Goal: Task Accomplishment & Management: Use online tool/utility

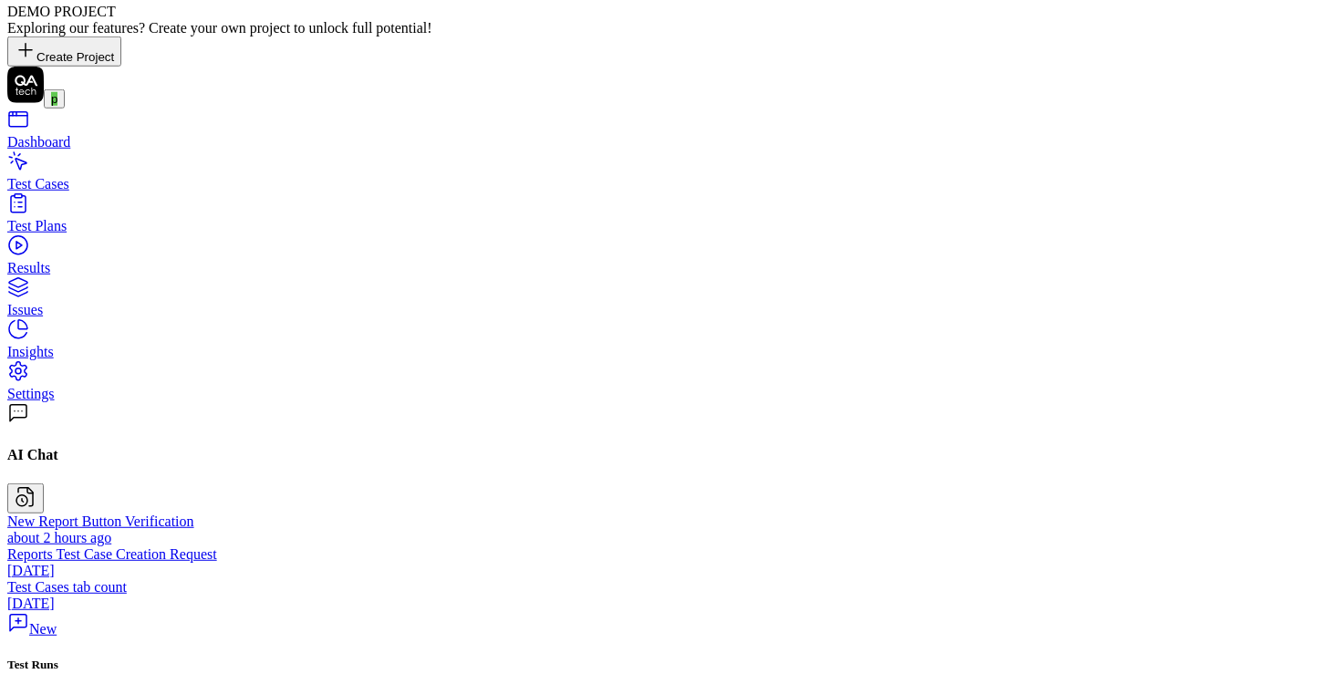
scroll to position [43, 0]
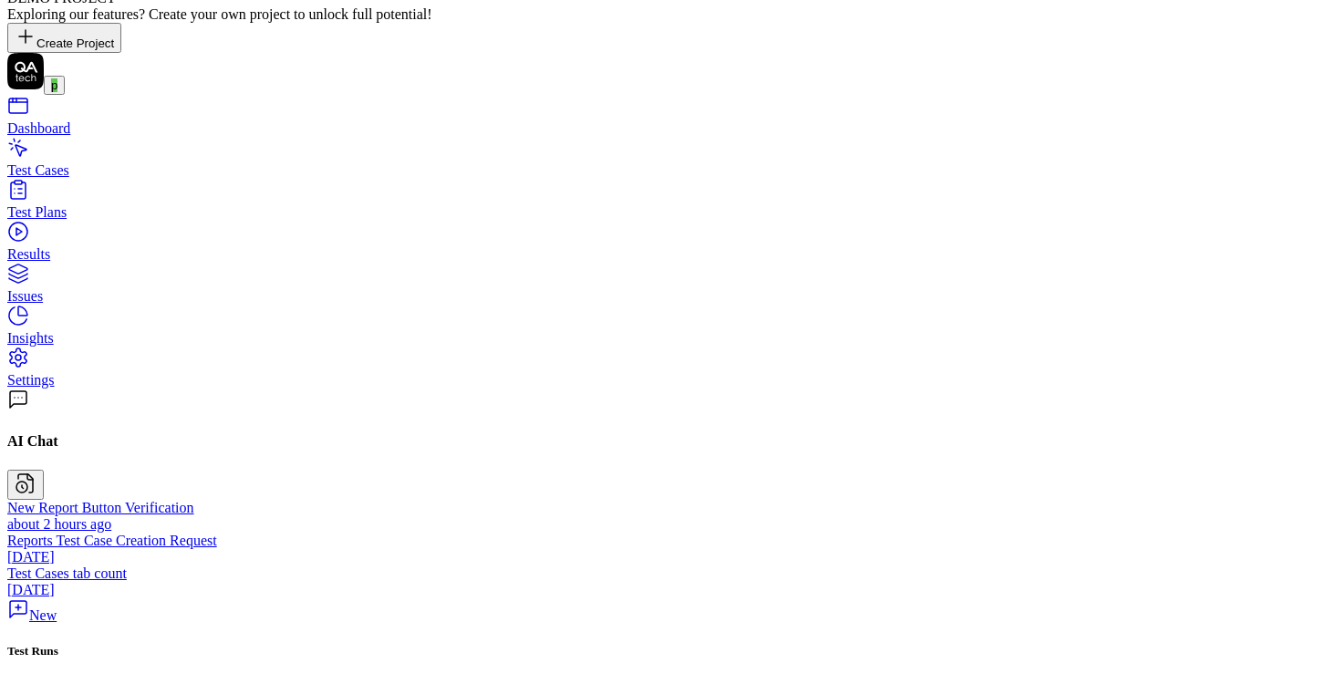
click at [131, 191] on link "Test Plans" at bounding box center [669, 204] width 1325 height 33
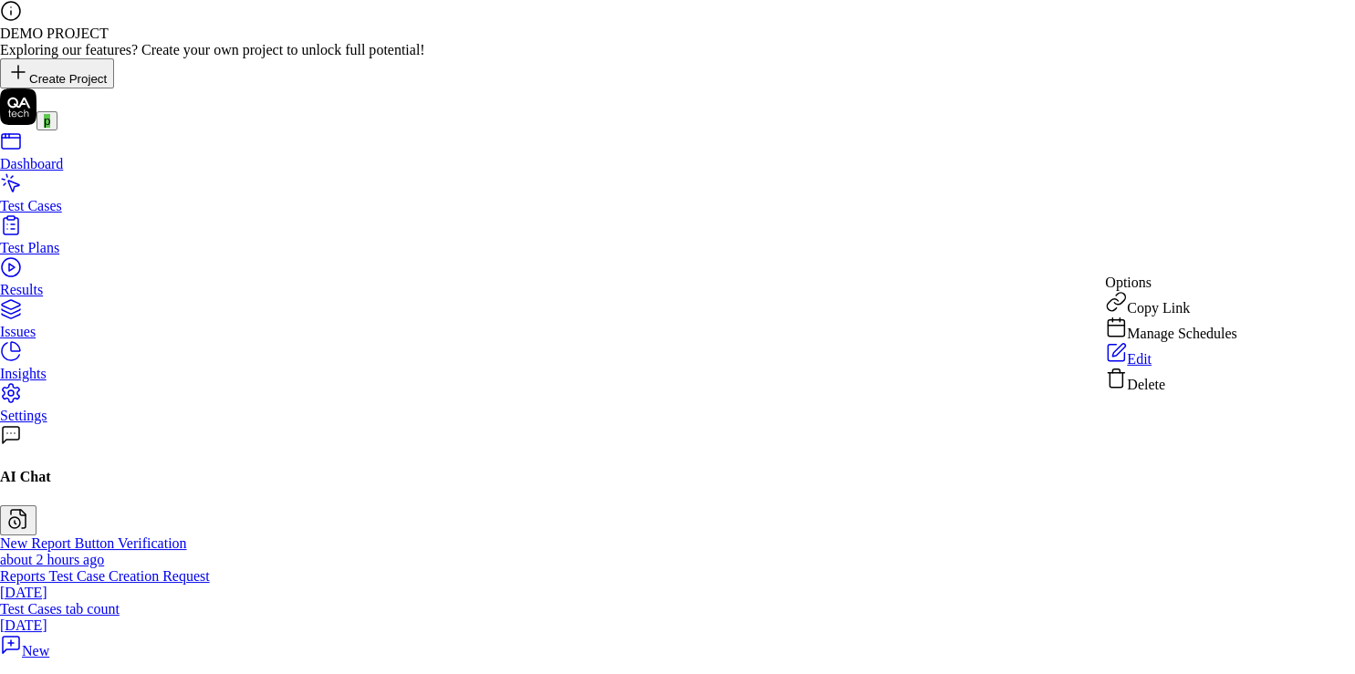
click at [1264, 265] on html "DEMO PROJECT Exploring our features? Create your own project to unlock full pot…" at bounding box center [677, 622] width 1355 height 1245
click at [799, 409] on html "DEMO PROJECT Exploring our features? Create your own project to unlock full pot…" at bounding box center [669, 622] width 1339 height 1245
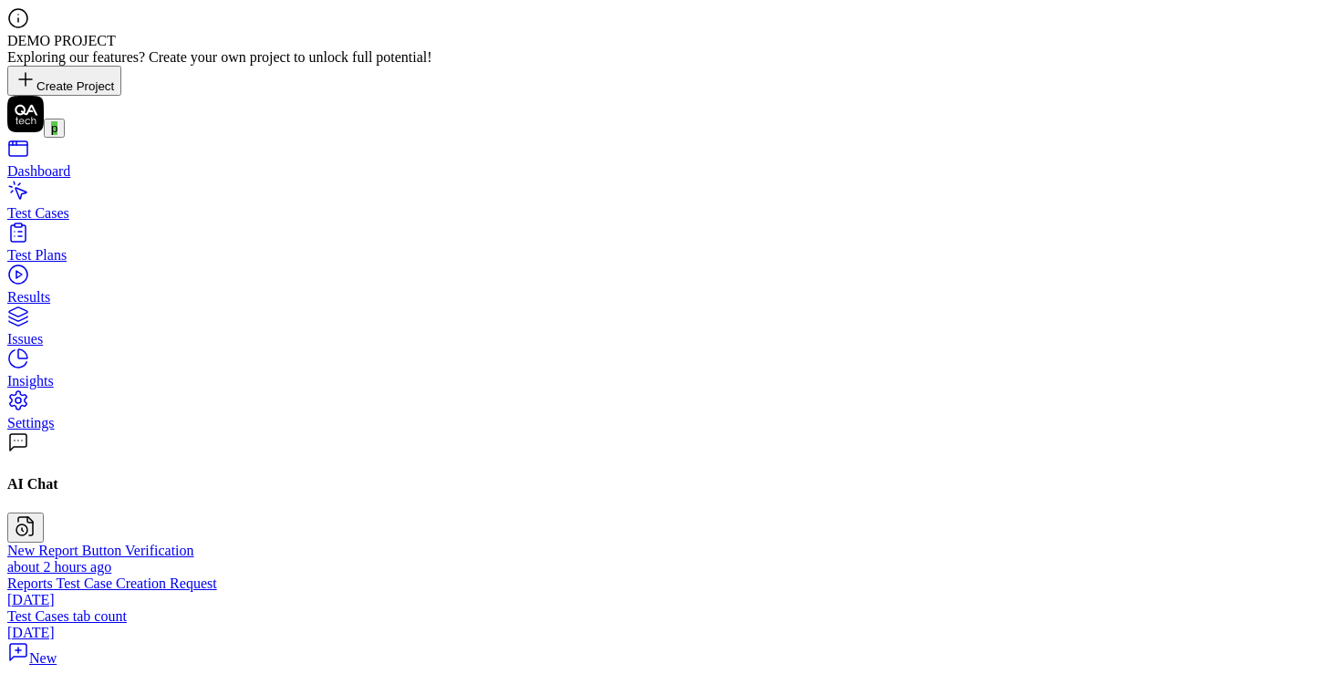
click at [79, 205] on div "Test Cases" at bounding box center [669, 213] width 1325 height 16
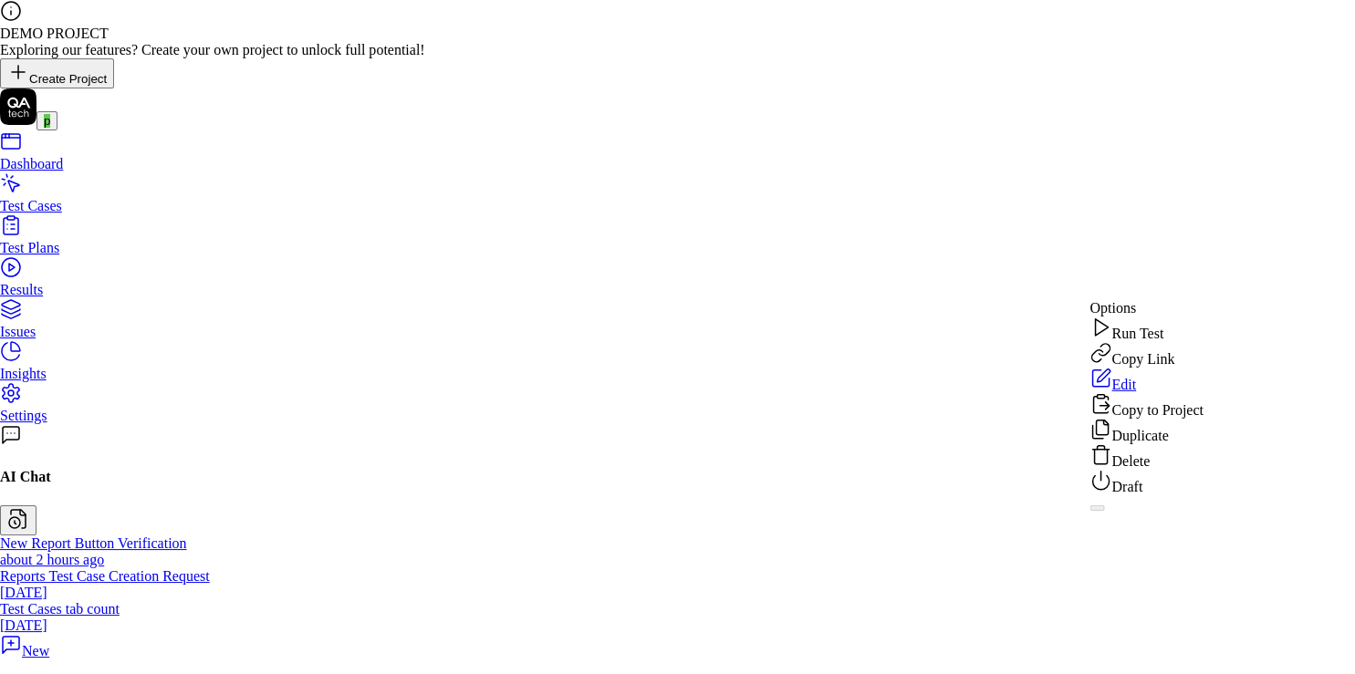
click at [1202, 393] on div "Edit" at bounding box center [1145, 381] width 113 height 26
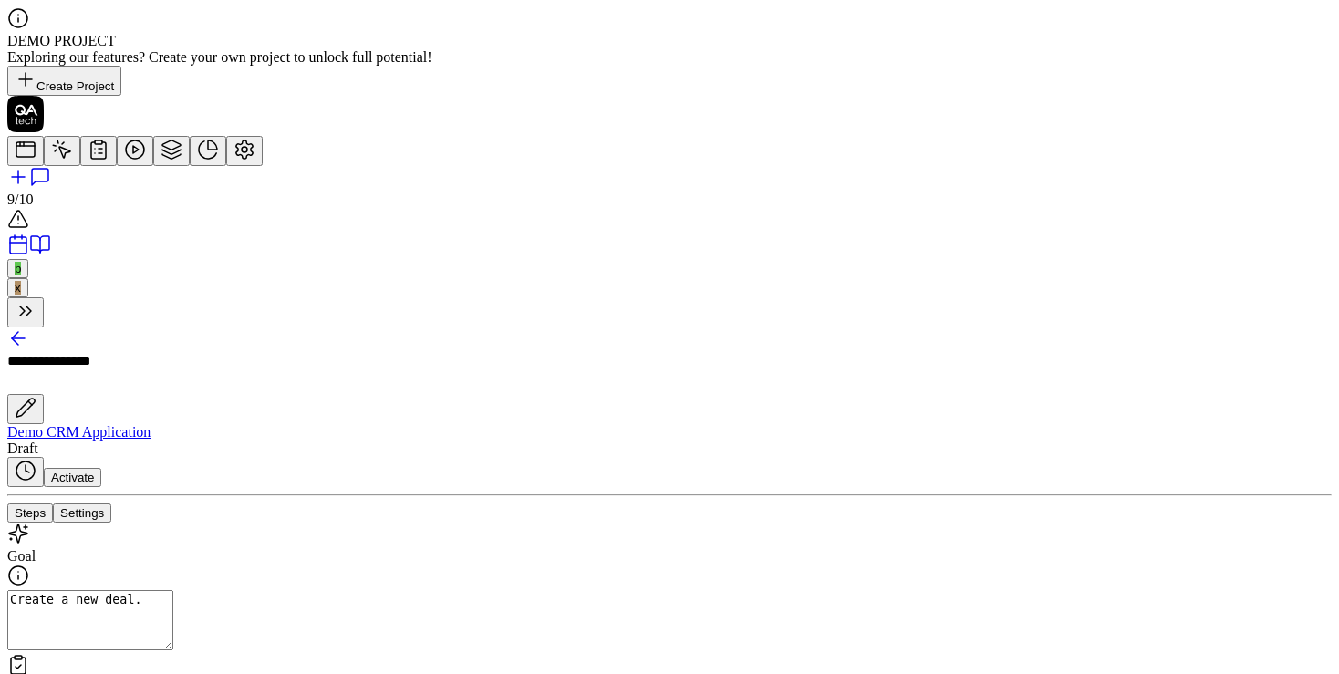
click at [29, 328] on icon at bounding box center [18, 339] width 22 height 22
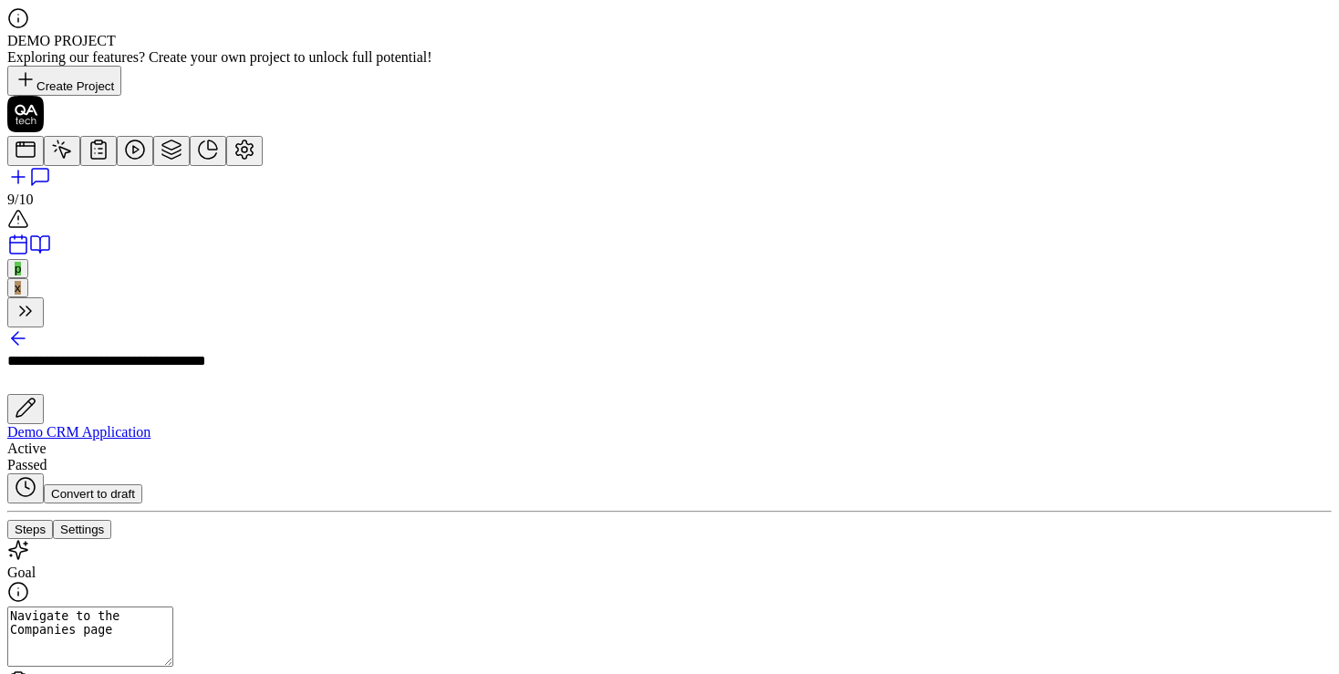
scroll to position [43, 0]
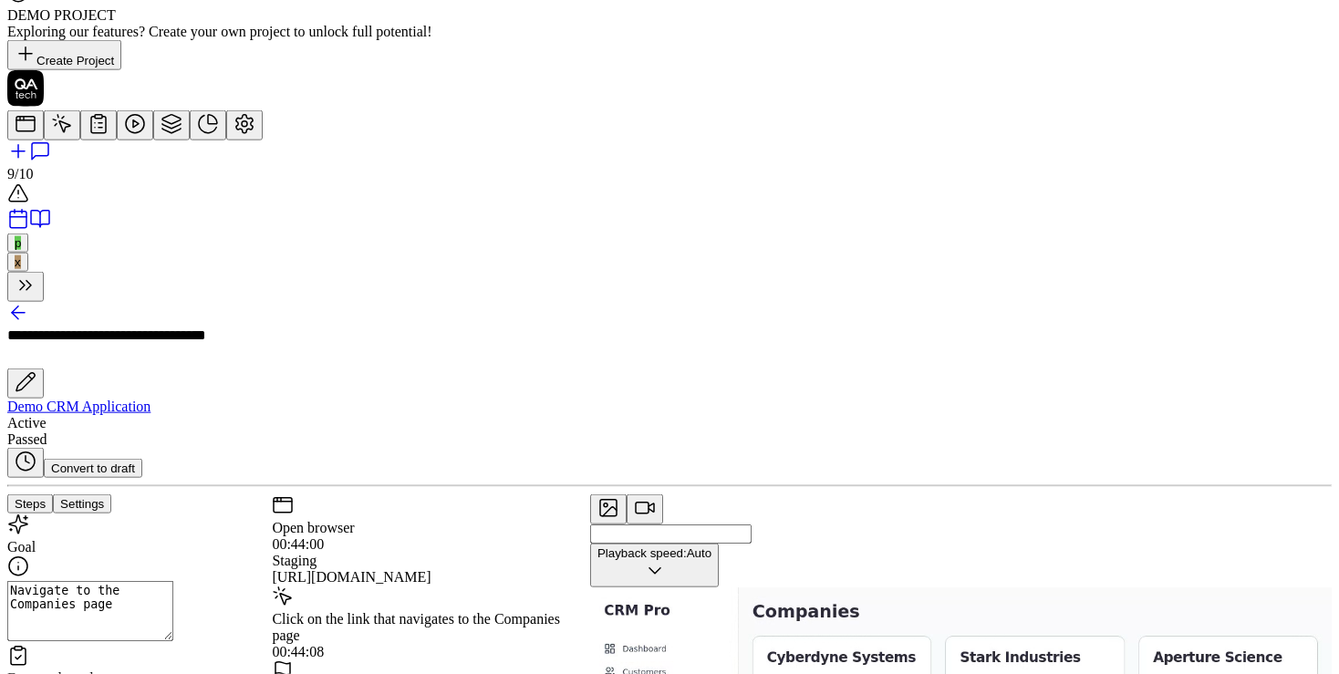
scroll to position [43, 0]
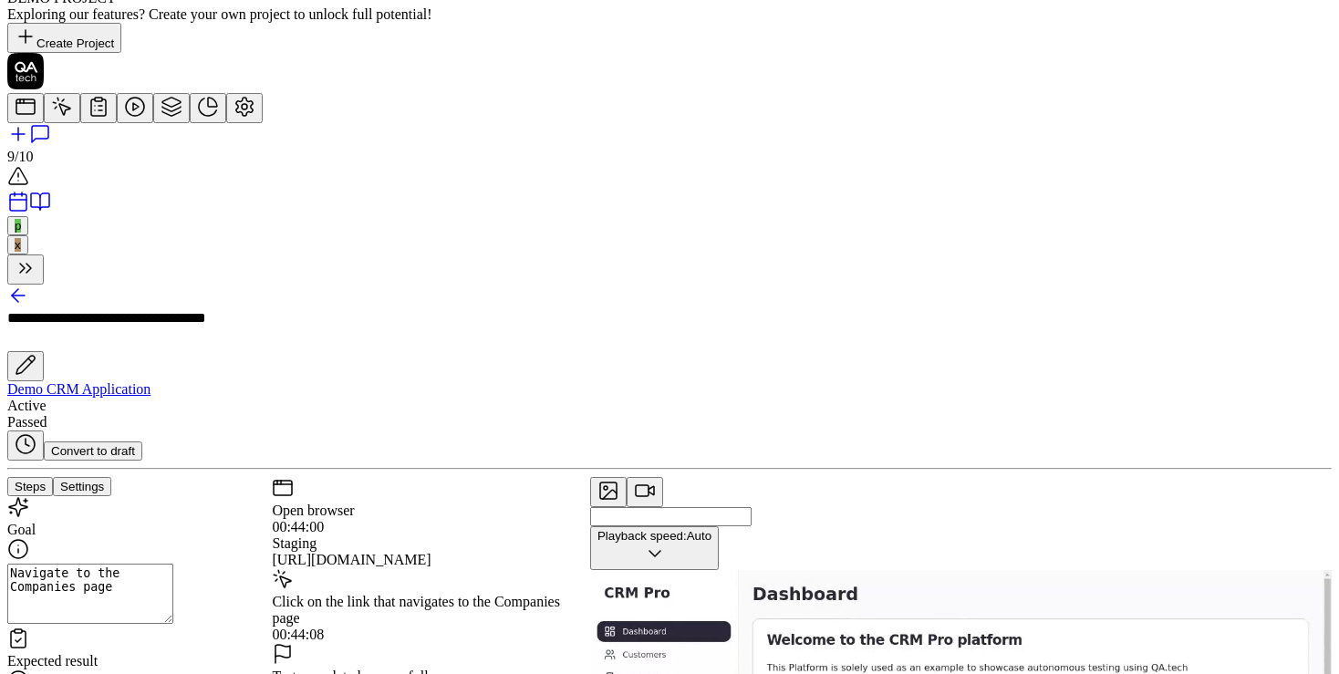
type textarea "*"
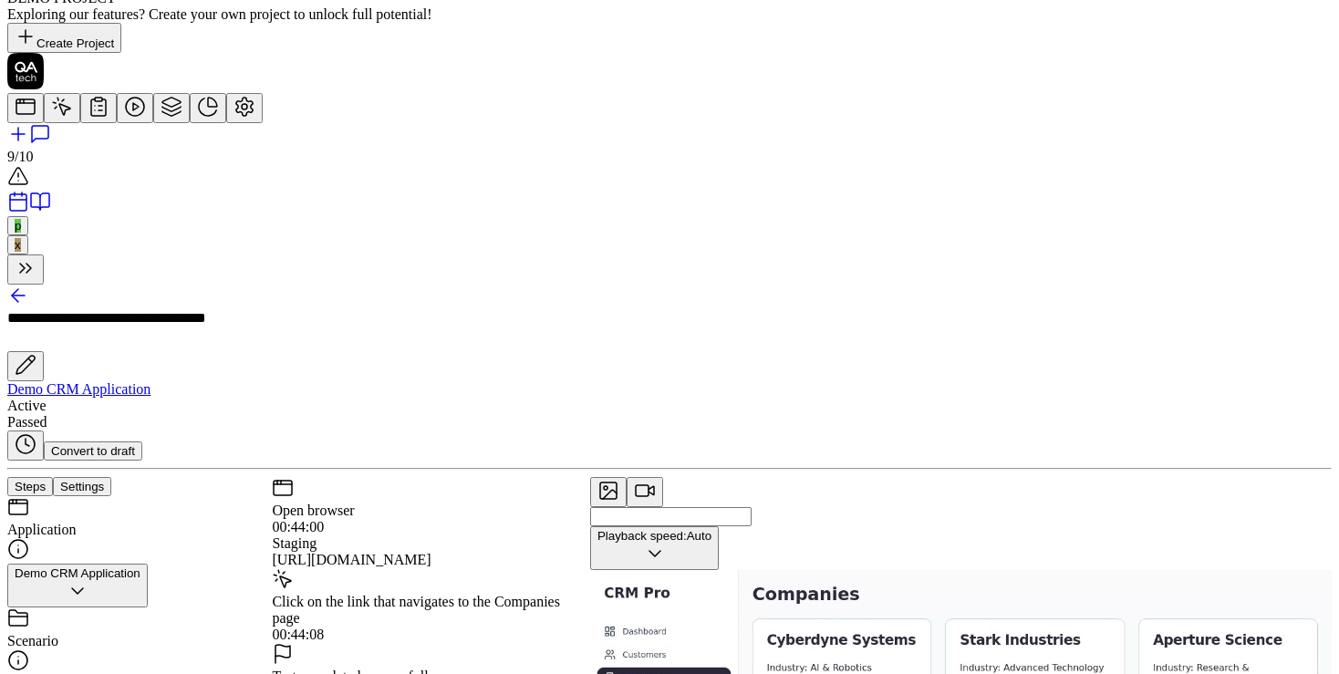
click at [111, 477] on button "Settings" at bounding box center [82, 486] width 58 height 19
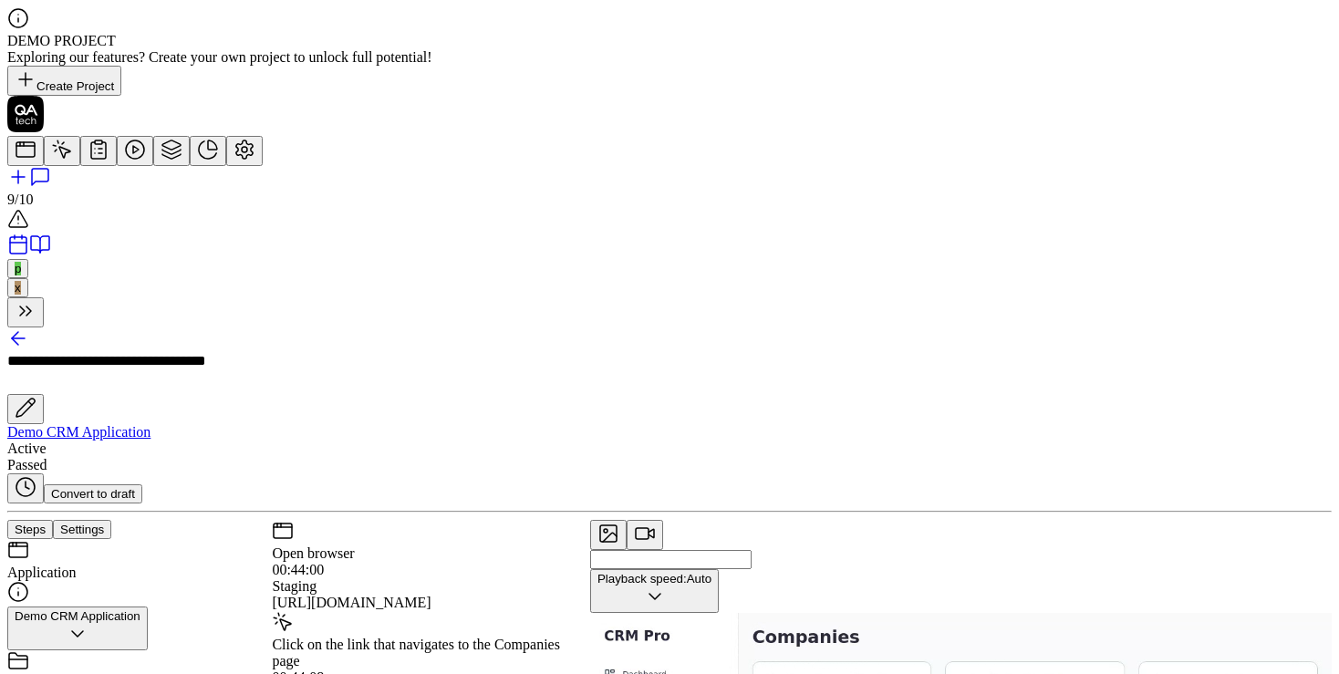
scroll to position [424, 0]
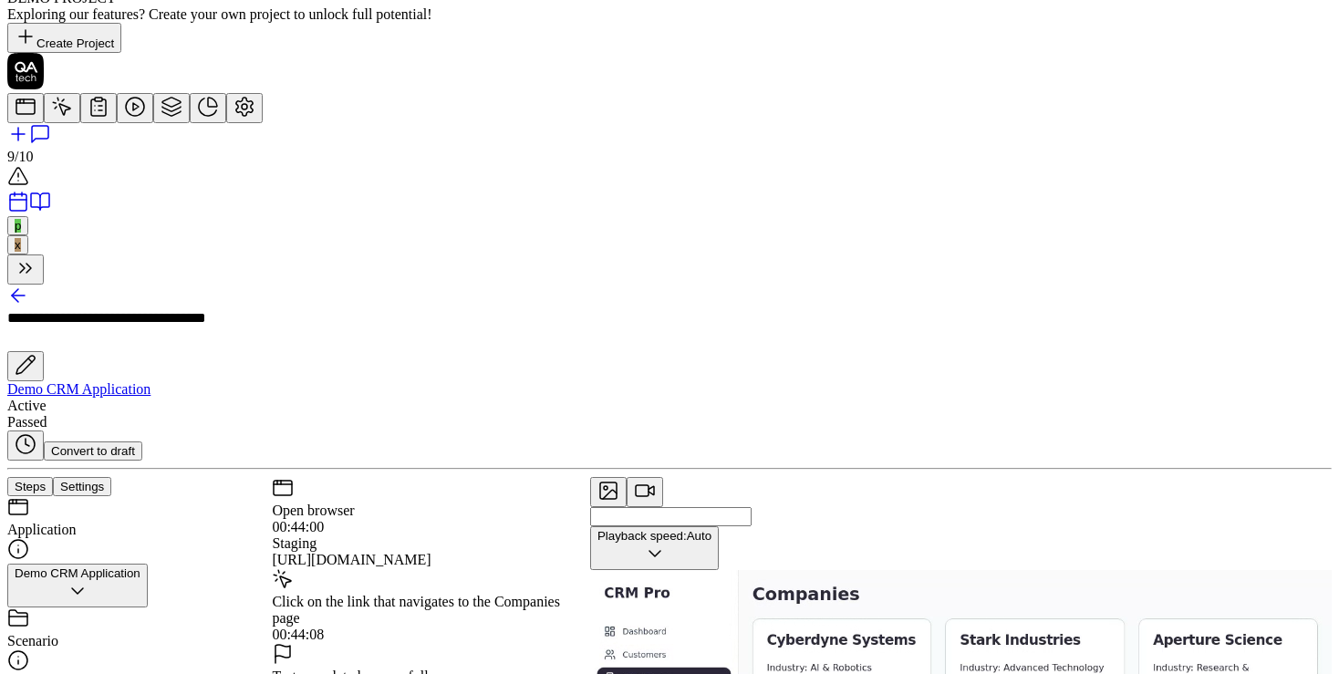
scroll to position [0, 0]
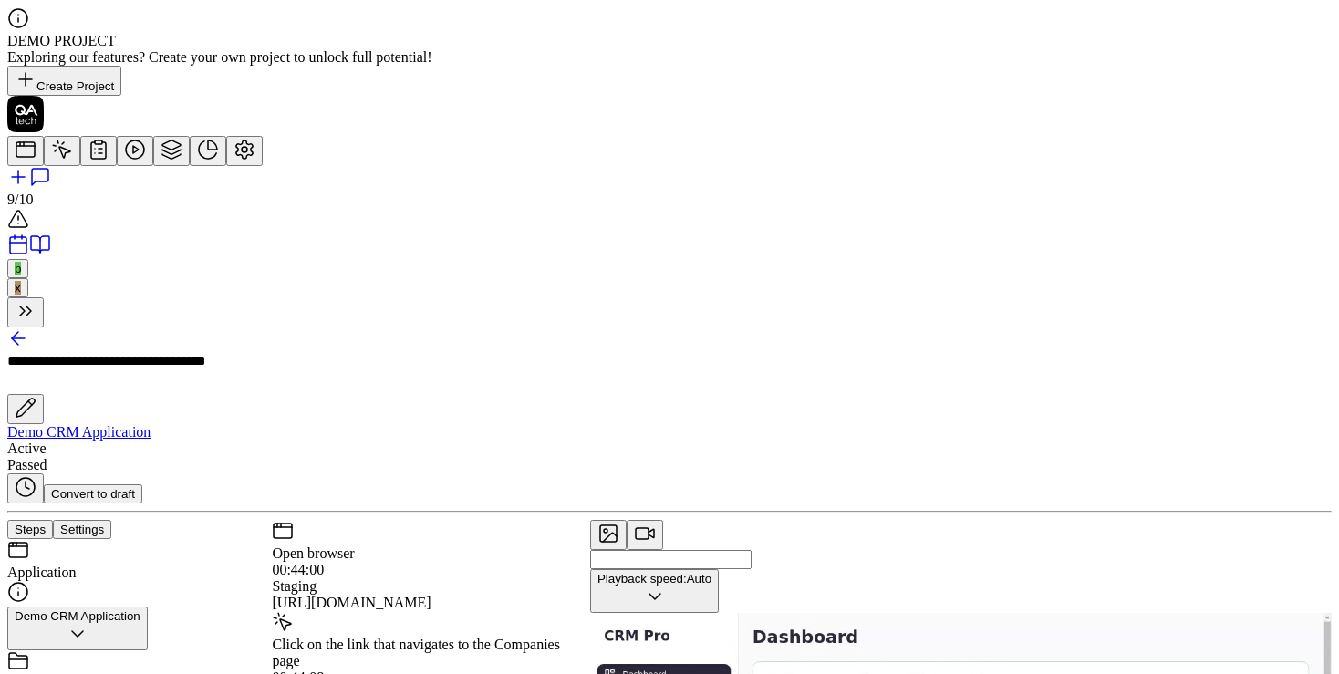
click at [88, 161] on icon at bounding box center [99, 150] width 22 height 22
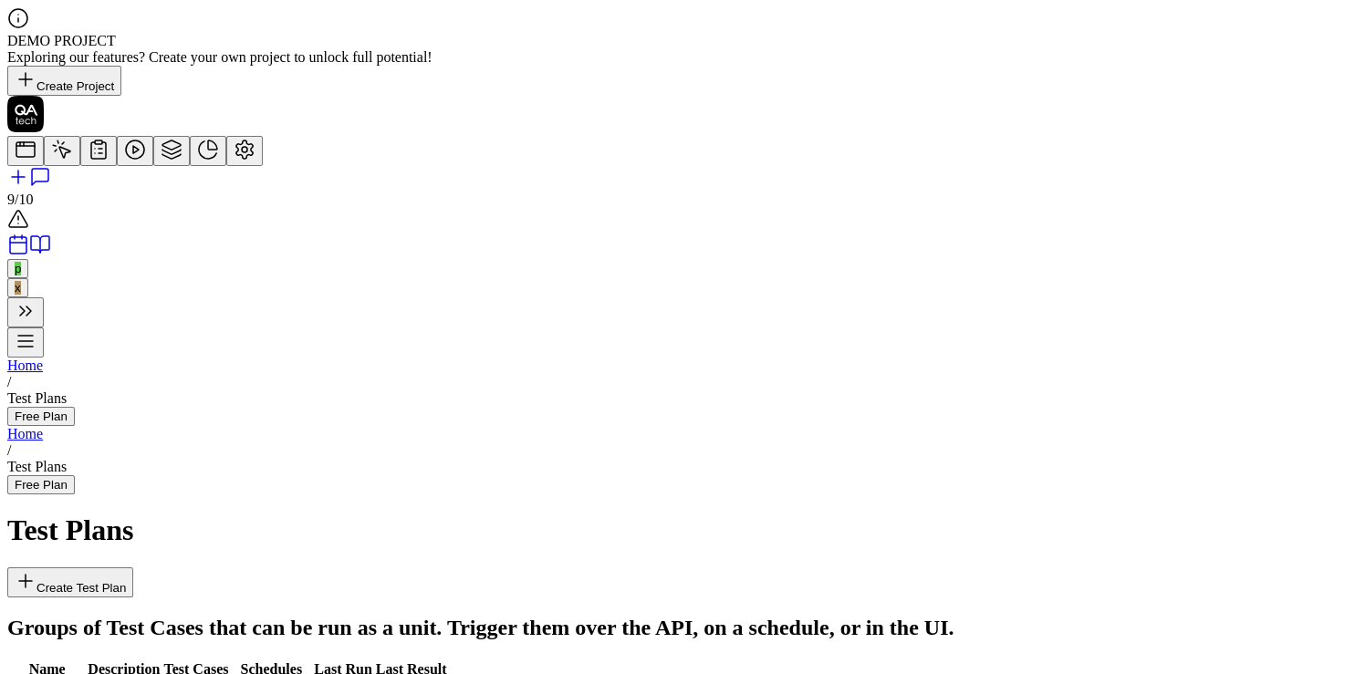
click at [1265, 258] on html "DEMO PROJECT Exploring our features? Create your own project to unlock full pot…" at bounding box center [677, 370] width 1355 height 741
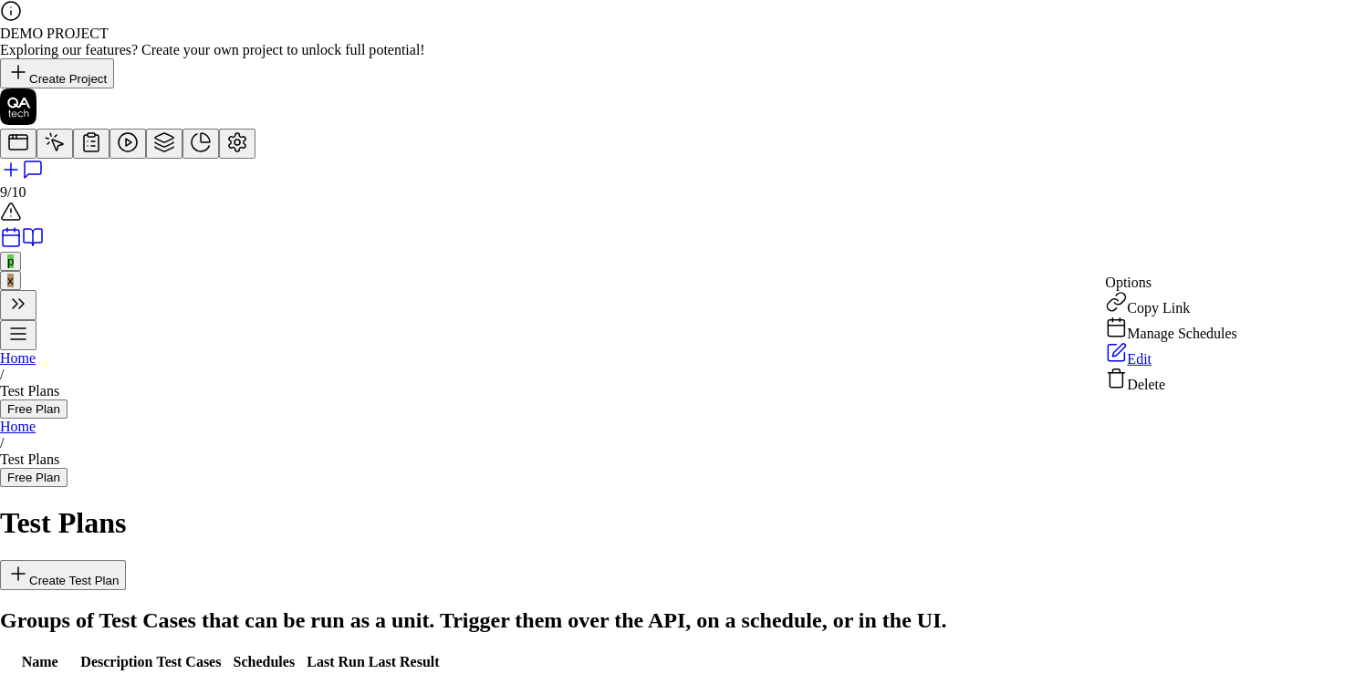
click at [1173, 368] on div "Edit" at bounding box center [1170, 355] width 131 height 26
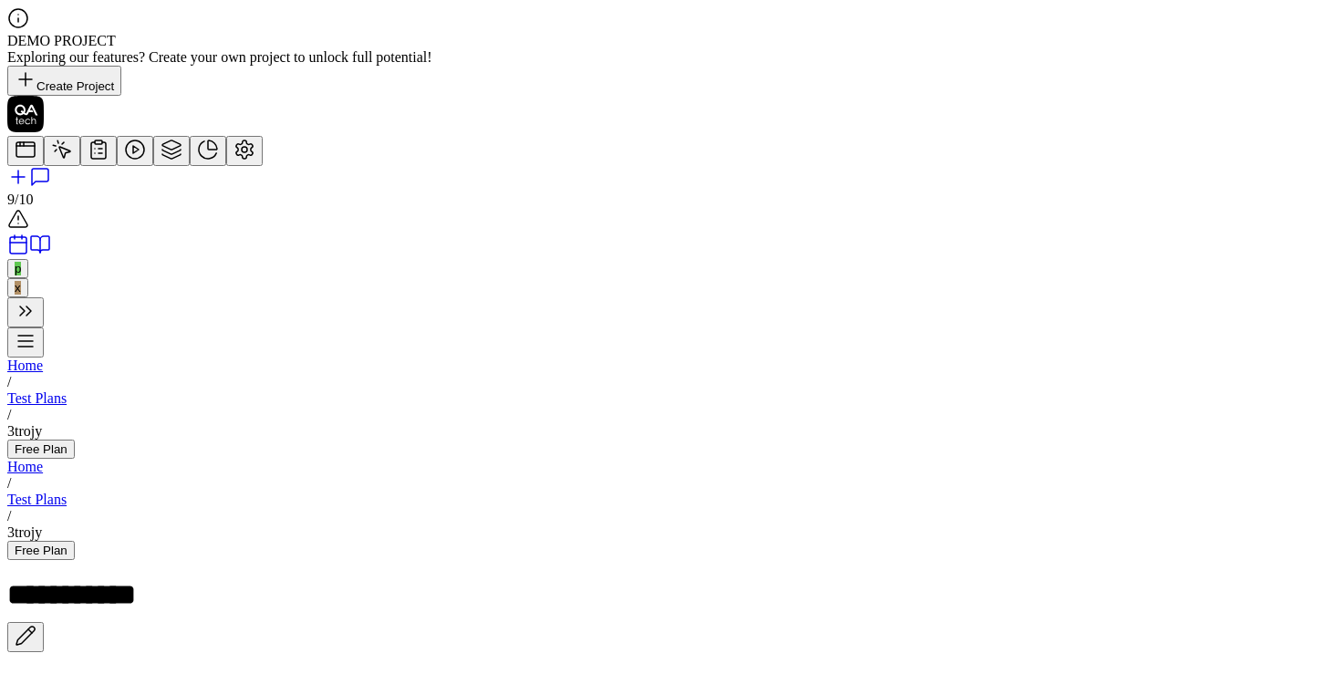
scroll to position [407, 0]
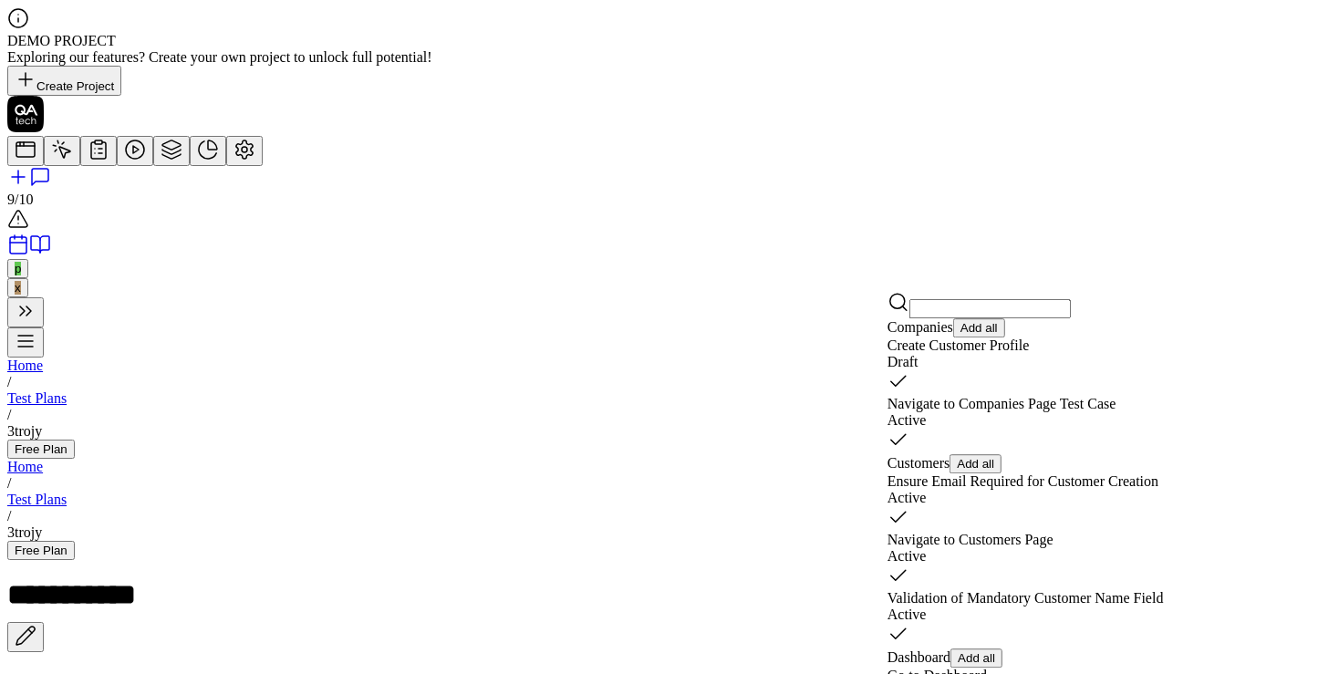
click at [969, 370] on div "Create Customer Profile Draft" at bounding box center [1030, 354] width 284 height 33
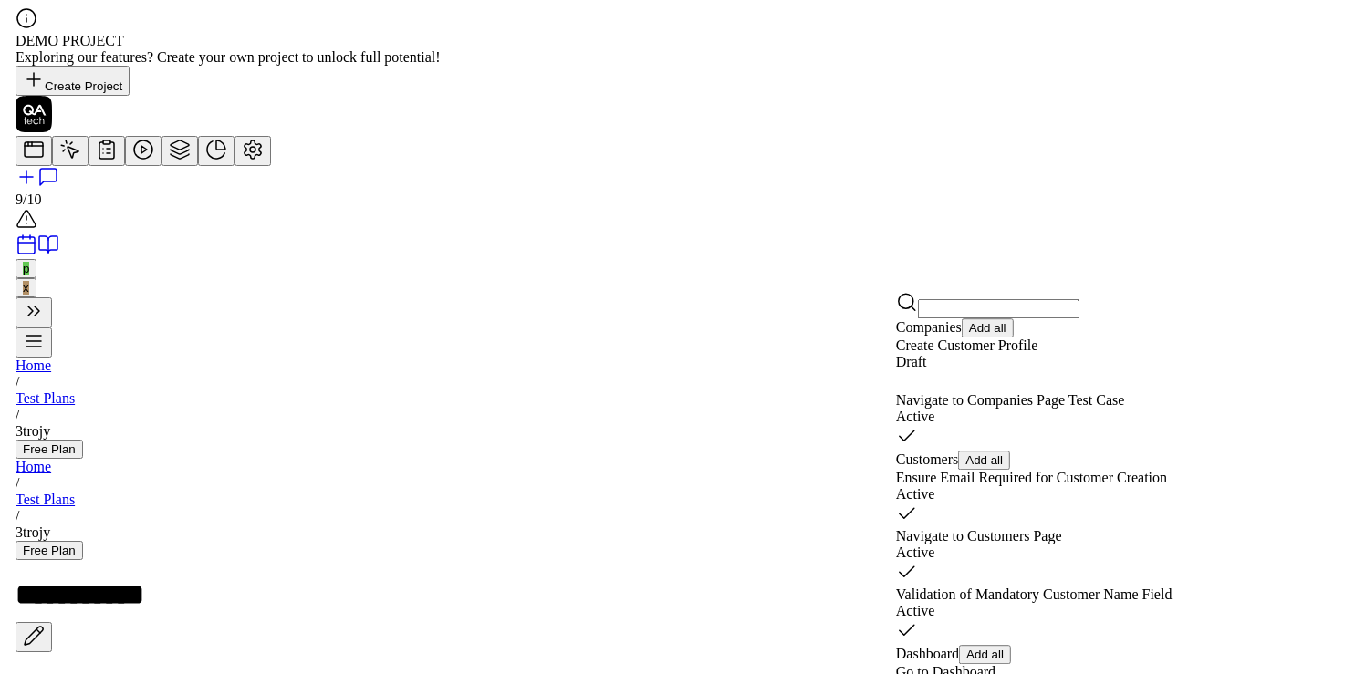
scroll to position [507, 0]
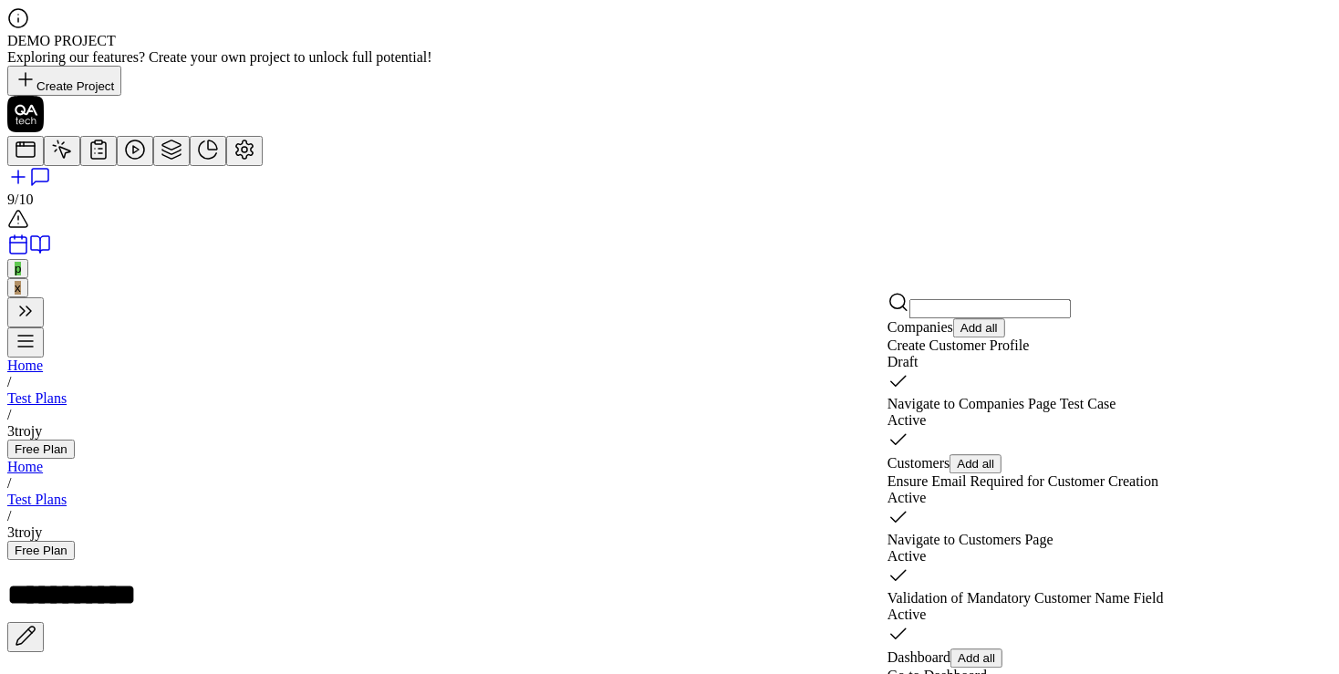
click at [1100, 409] on div "Navigate to Companies Page Test Case Active" at bounding box center [1030, 412] width 284 height 33
click at [1097, 476] on div "Ensure Email Required for Customer Creation Active" at bounding box center [1030, 489] width 284 height 33
click at [1021, 532] on div "Navigate to Customers Page Active" at bounding box center [1030, 548] width 284 height 33
click at [1006, 587] on div "Validation of Mandatory Customer Name Field Active" at bounding box center [1030, 603] width 284 height 33
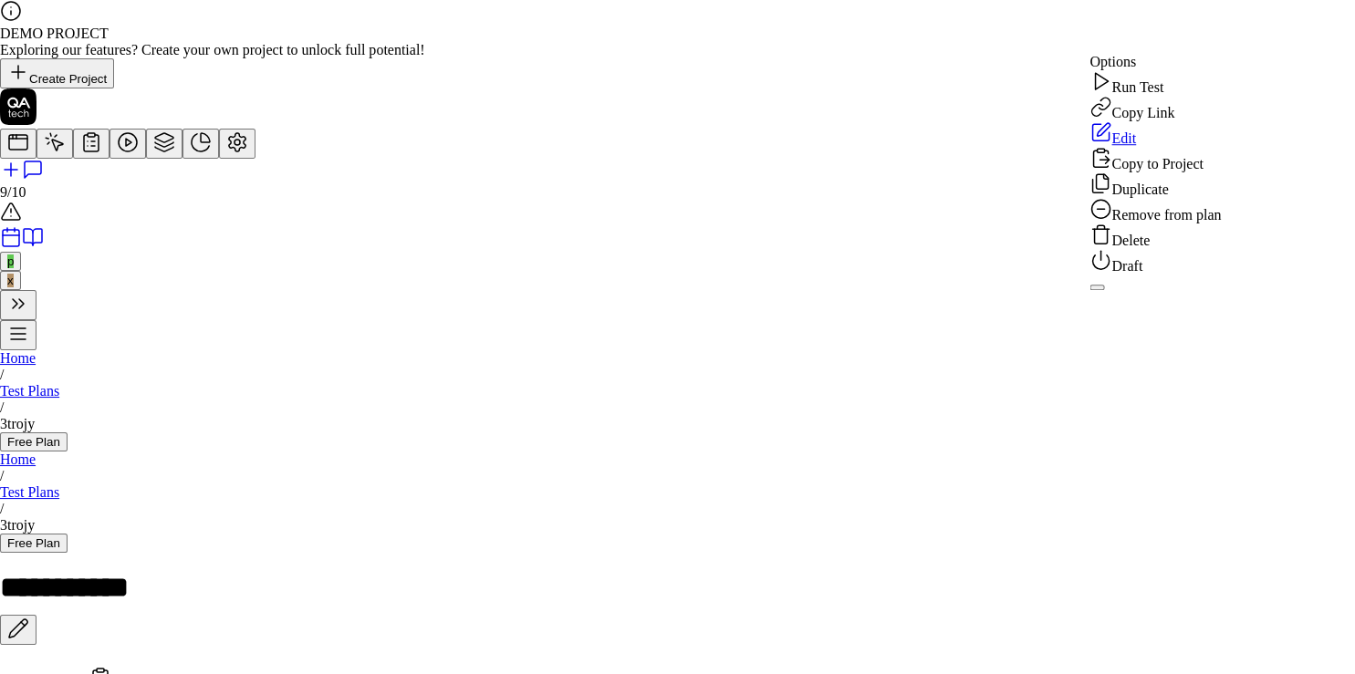
click at [1149, 249] on div "Delete" at bounding box center [1154, 237] width 131 height 26
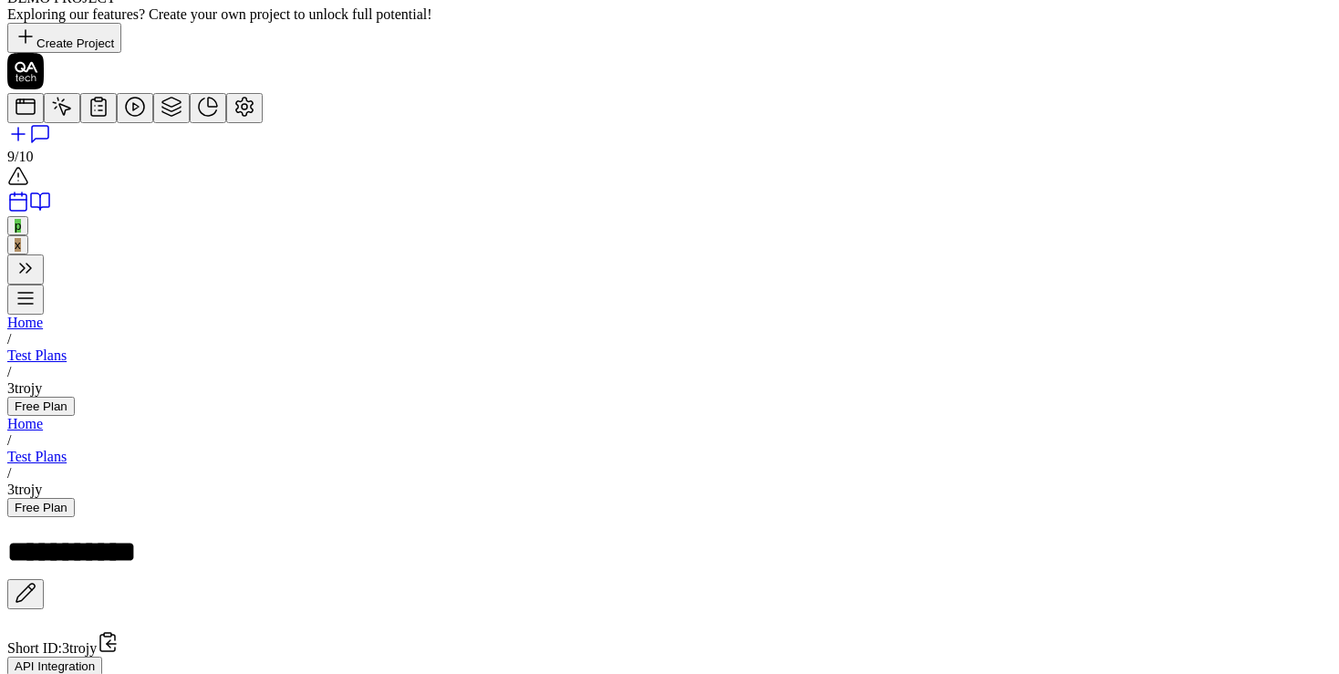
scroll to position [369, 0]
click at [124, 118] on icon at bounding box center [135, 107] width 22 height 22
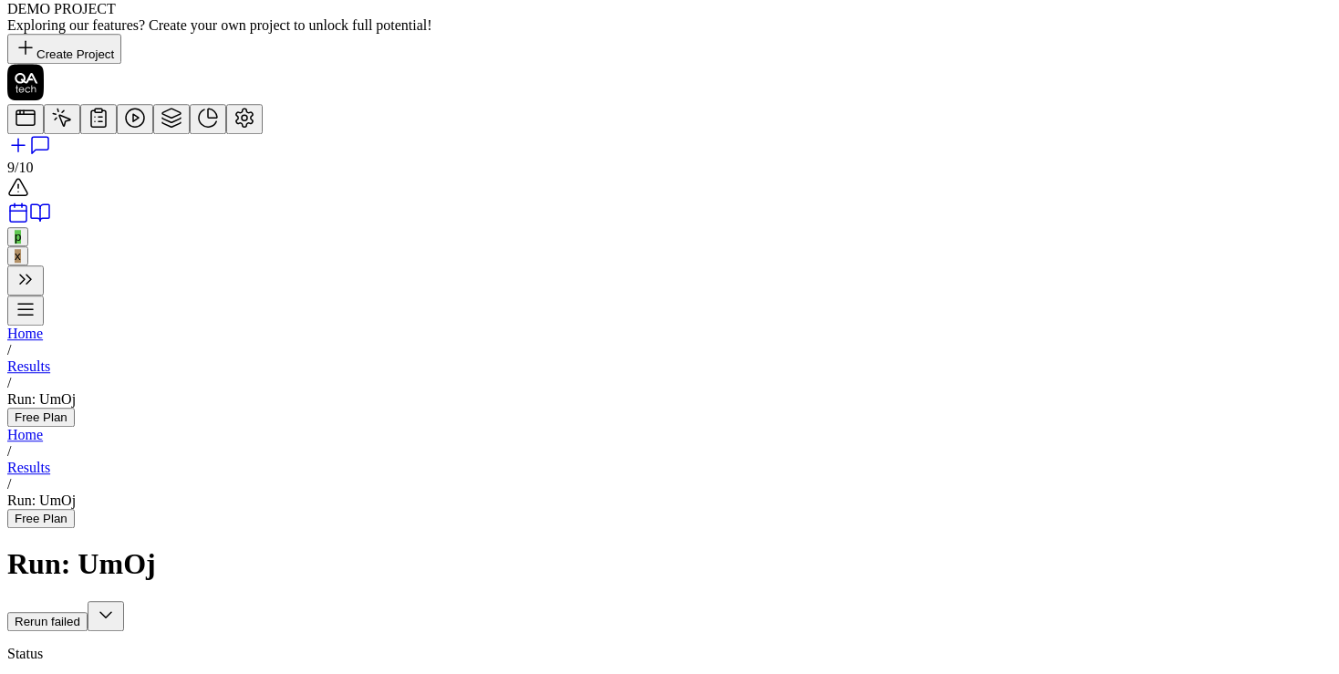
scroll to position [43, 0]
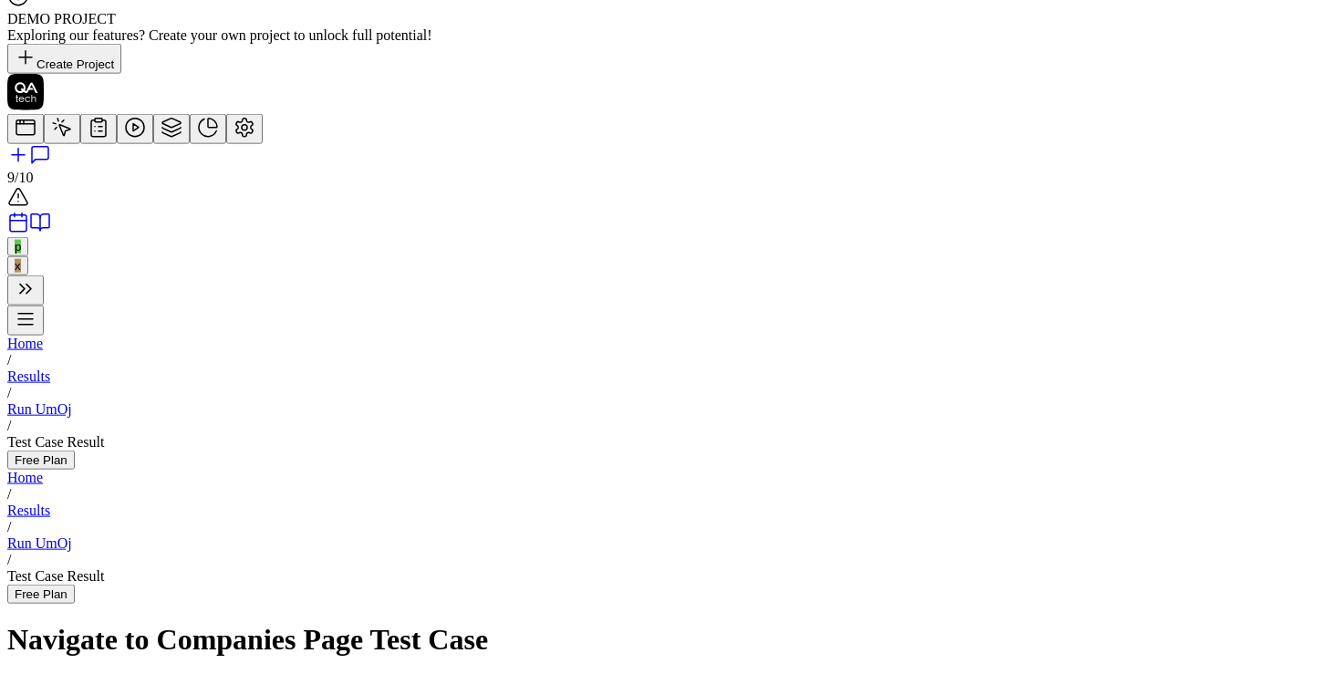
scroll to position [43, 0]
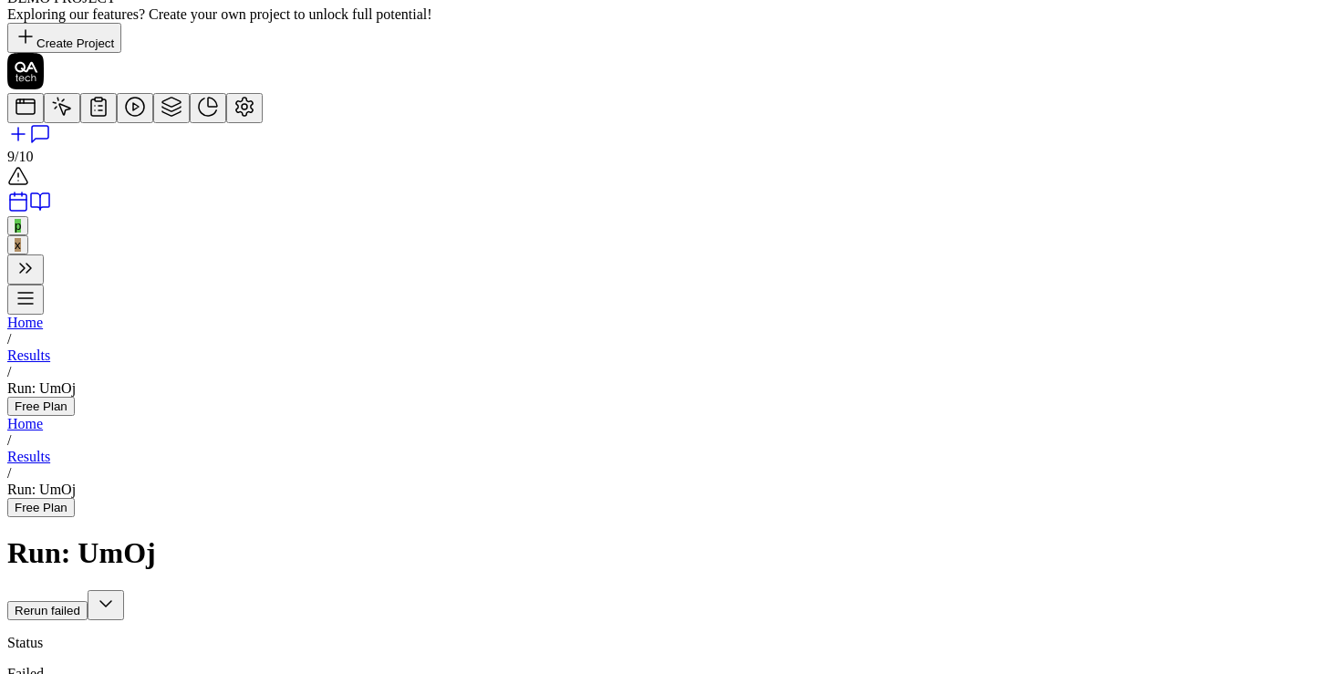
scroll to position [613, 0]
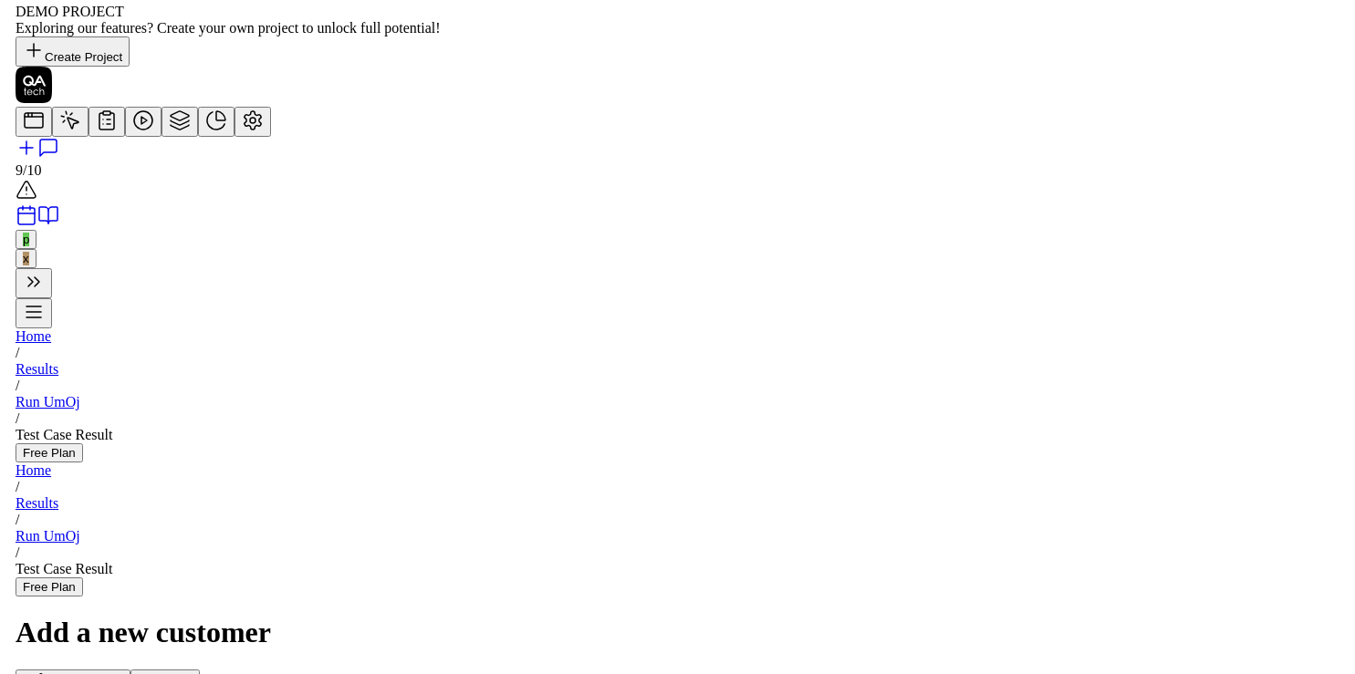
scroll to position [43, 0]
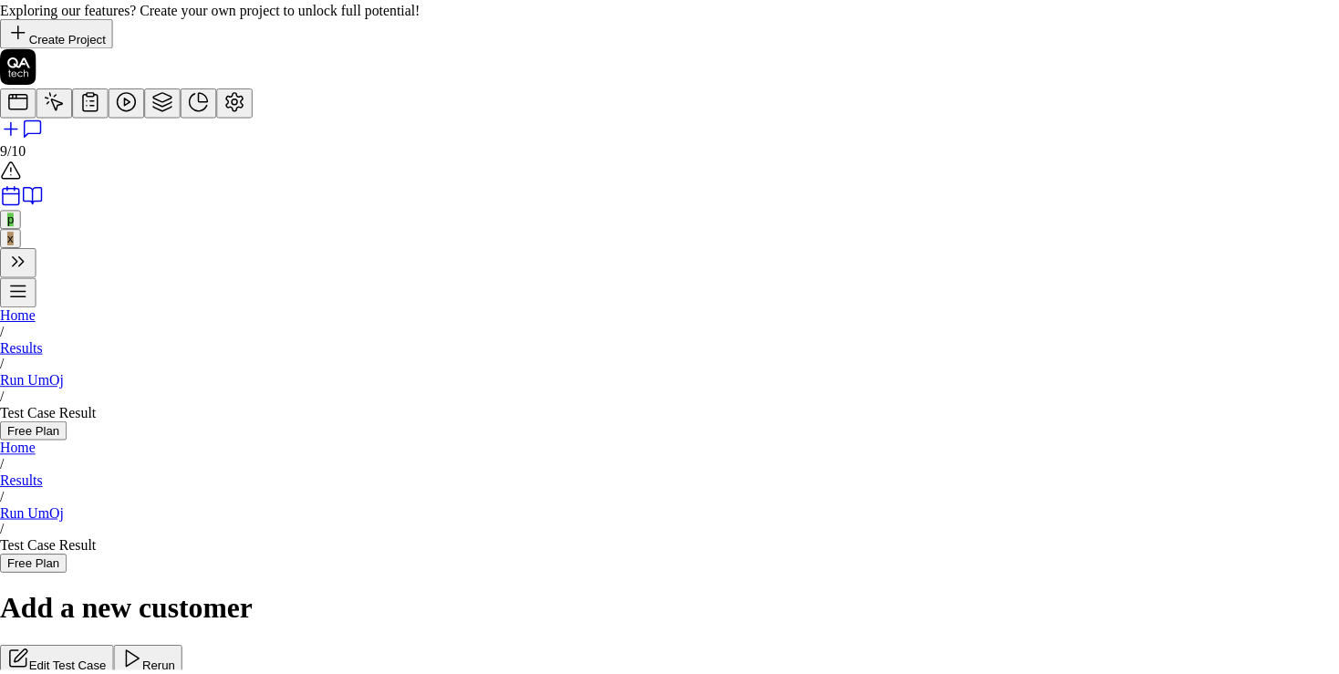
scroll to position [403, 0]
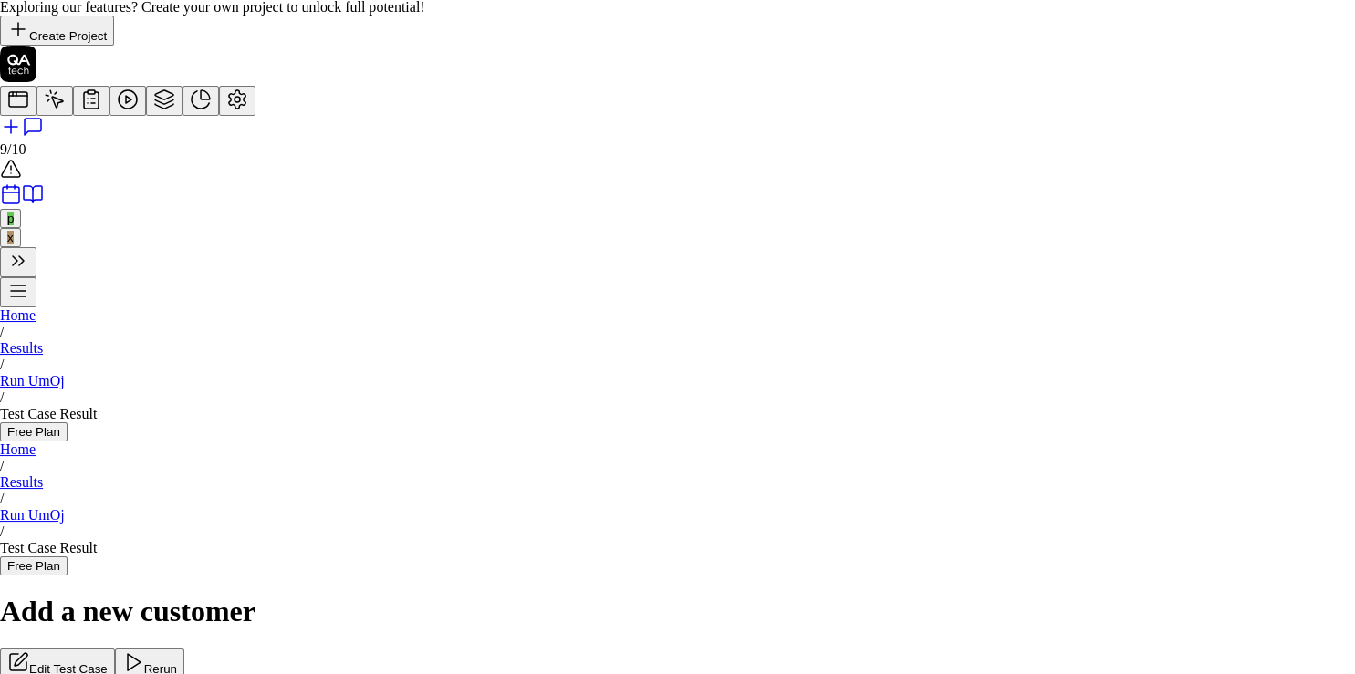
drag, startPoint x: 917, startPoint y: 379, endPoint x: 900, endPoint y: 367, distance: 21.0
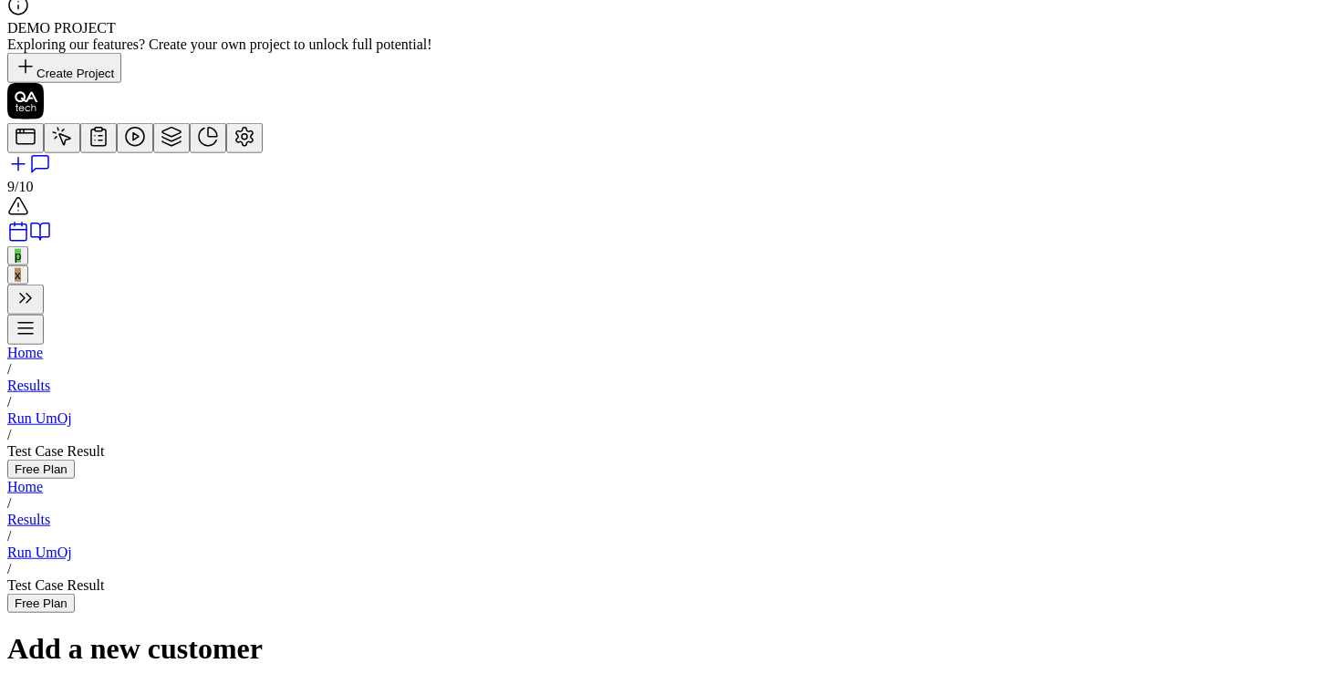
scroll to position [0, 0]
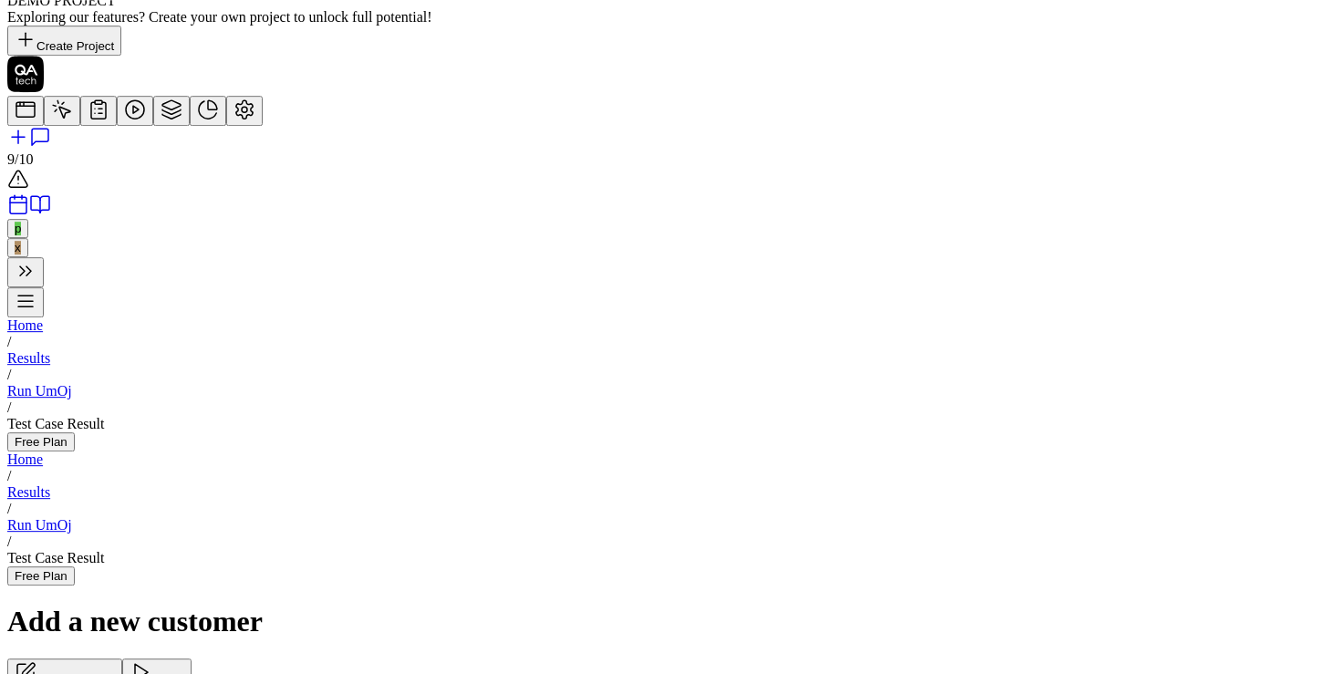
scroll to position [43, 0]
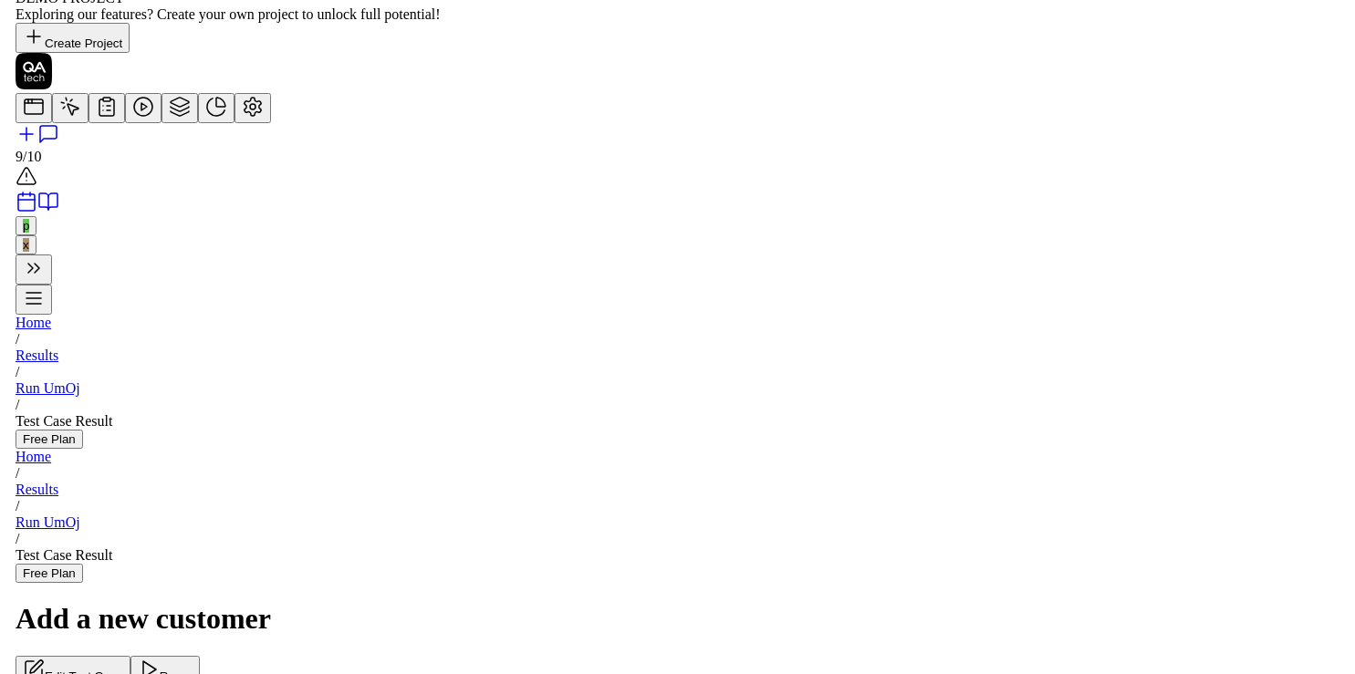
scroll to position [105, 0]
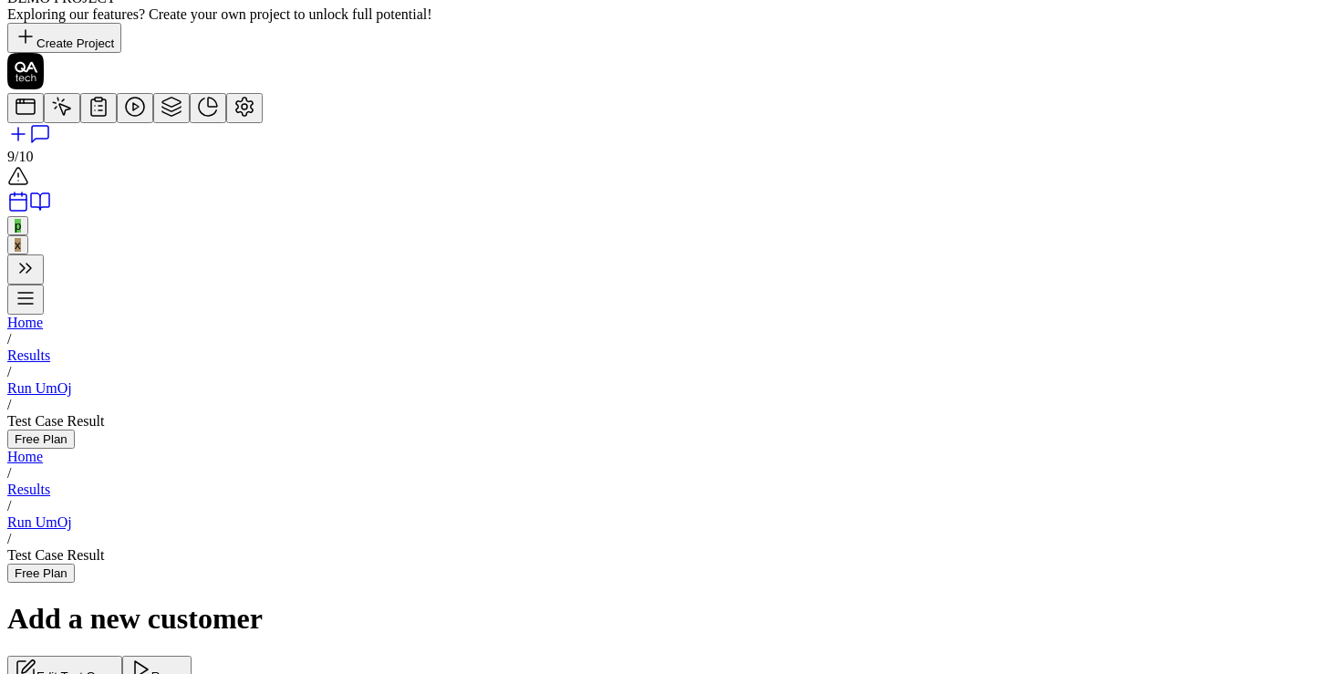
scroll to position [507, 0]
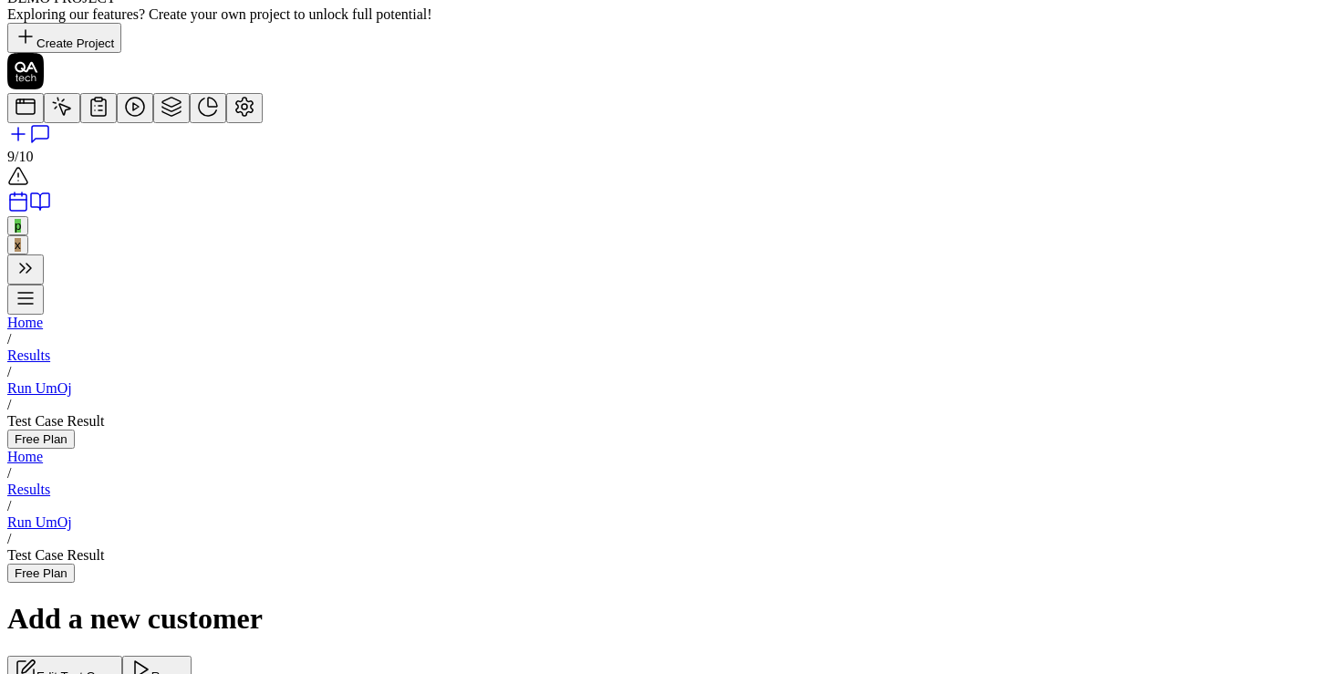
scroll to position [408, 0]
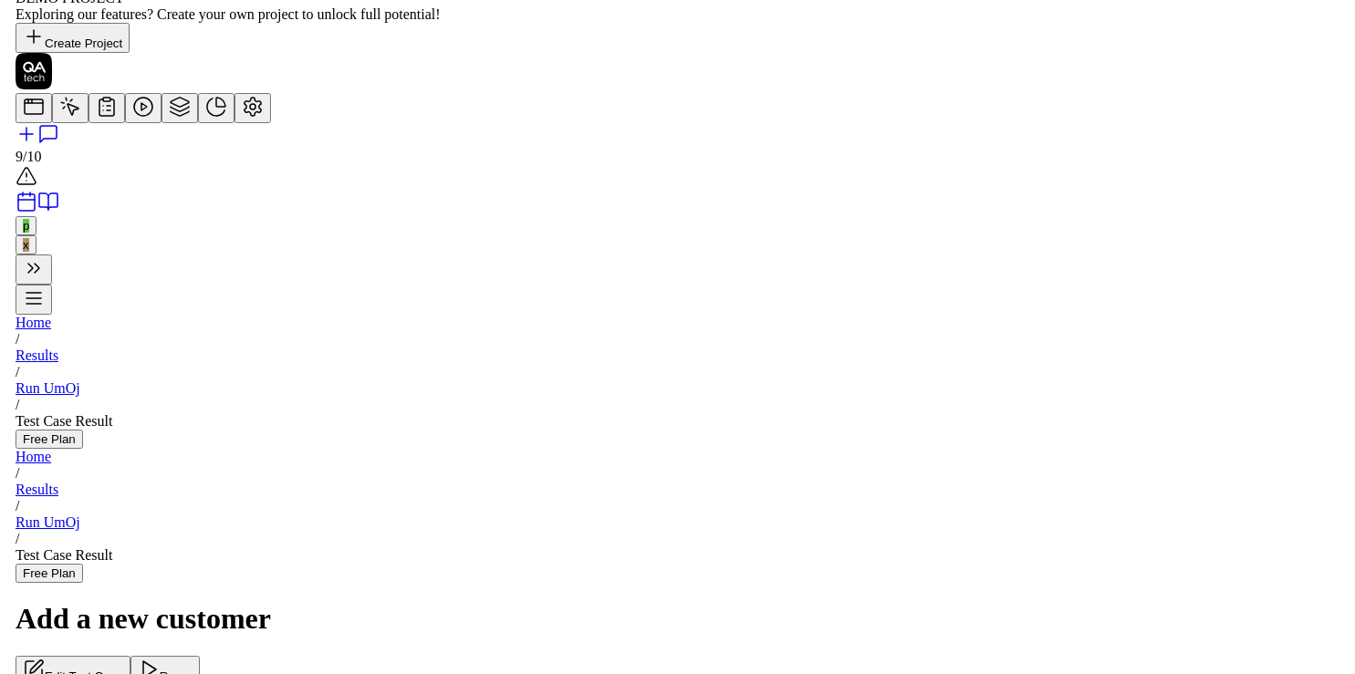
scroll to position [197, 0]
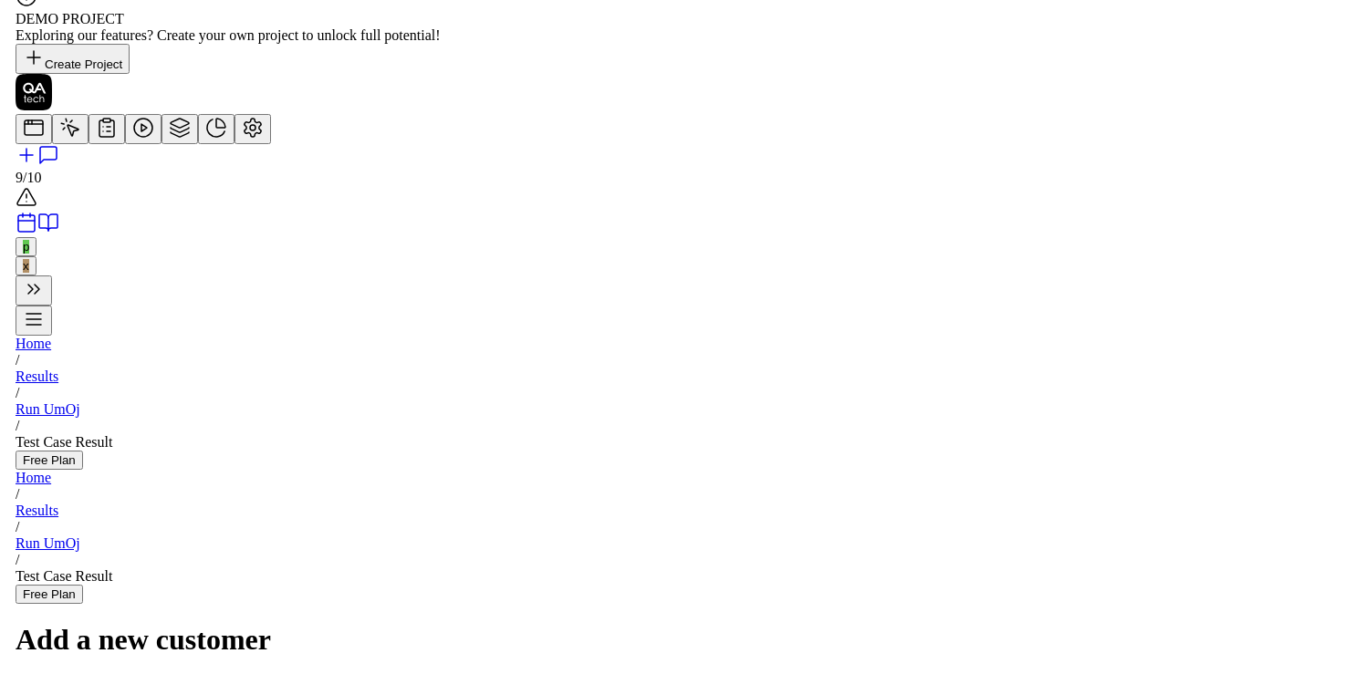
scroll to position [0, 0]
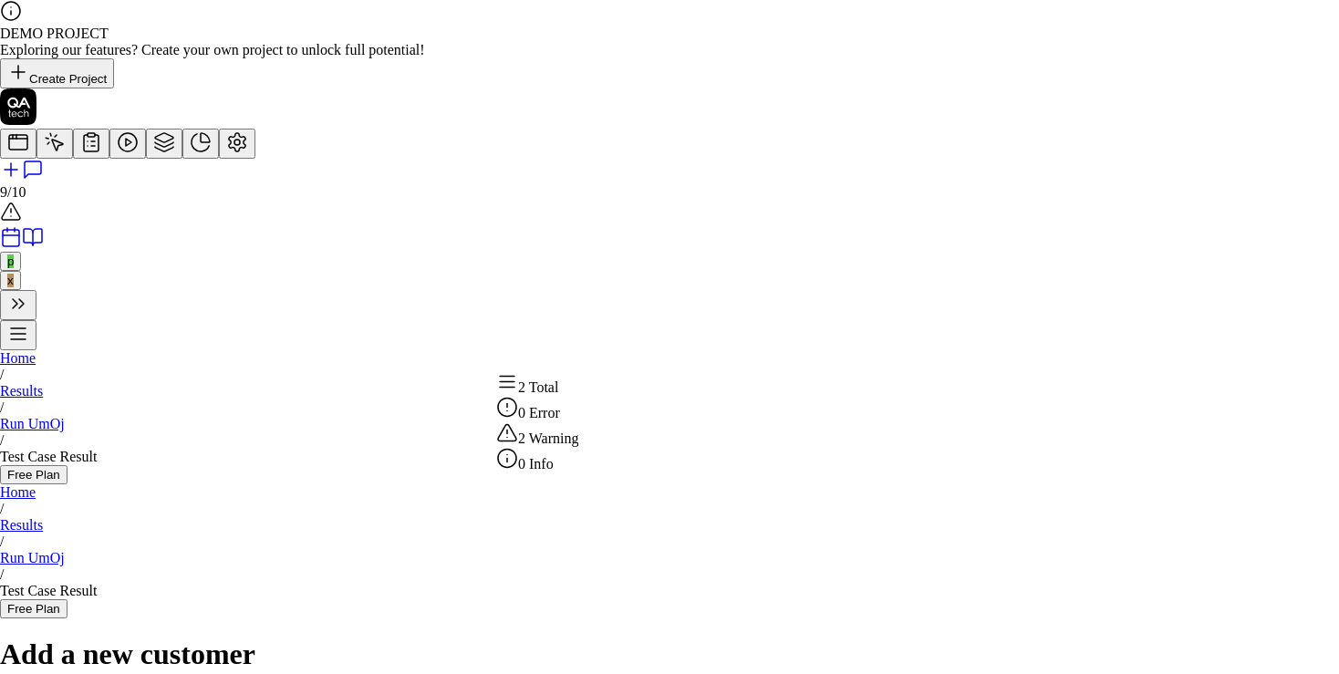
scroll to position [197, 0]
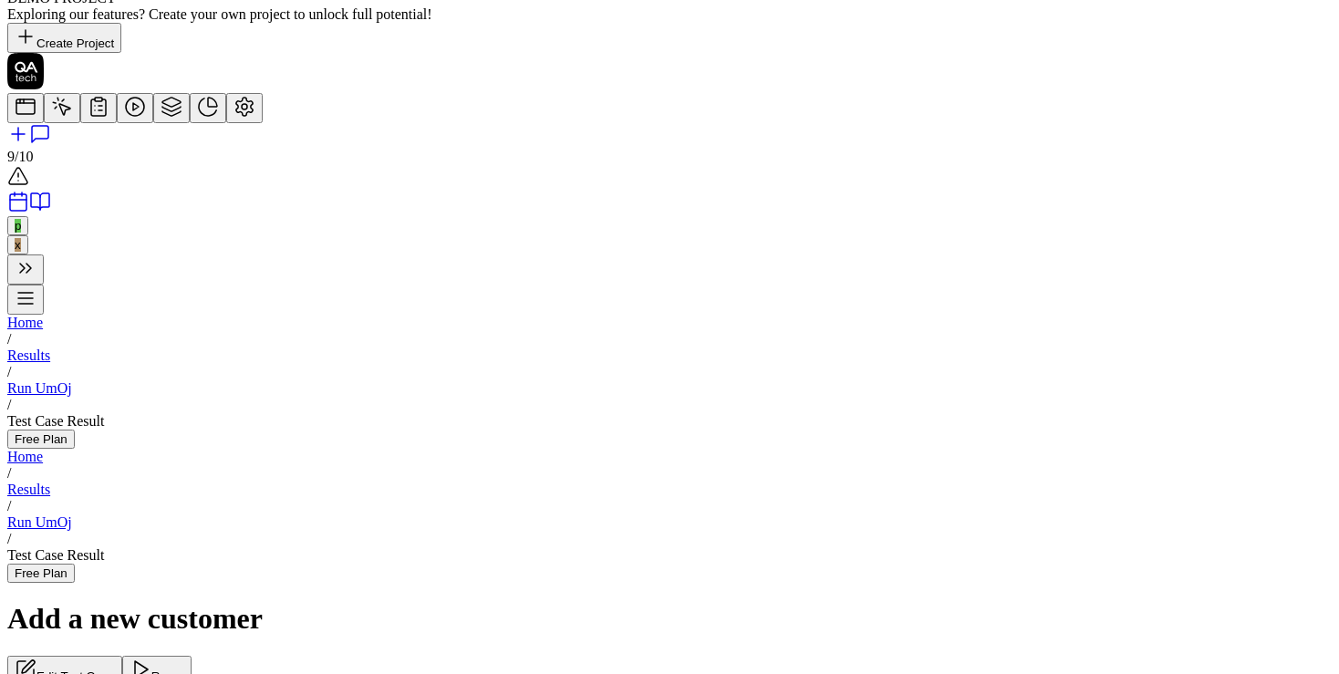
scroll to position [0, 0]
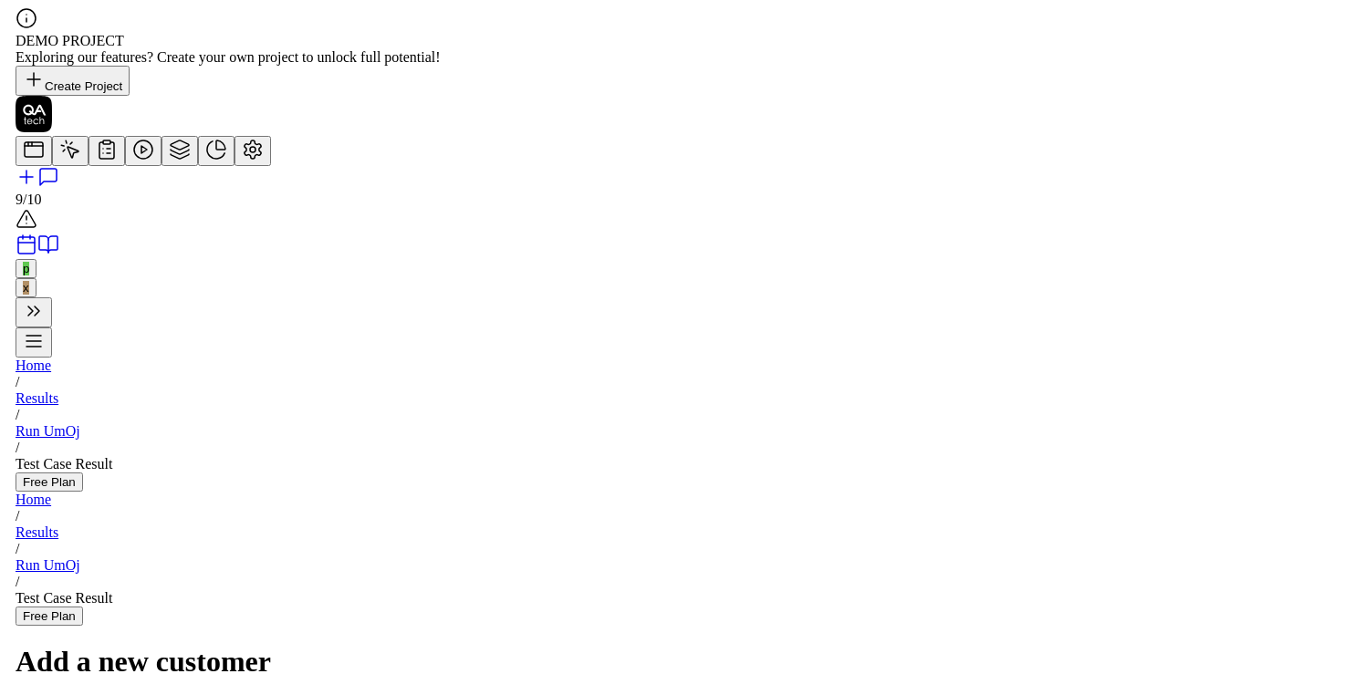
scroll to position [0, 0]
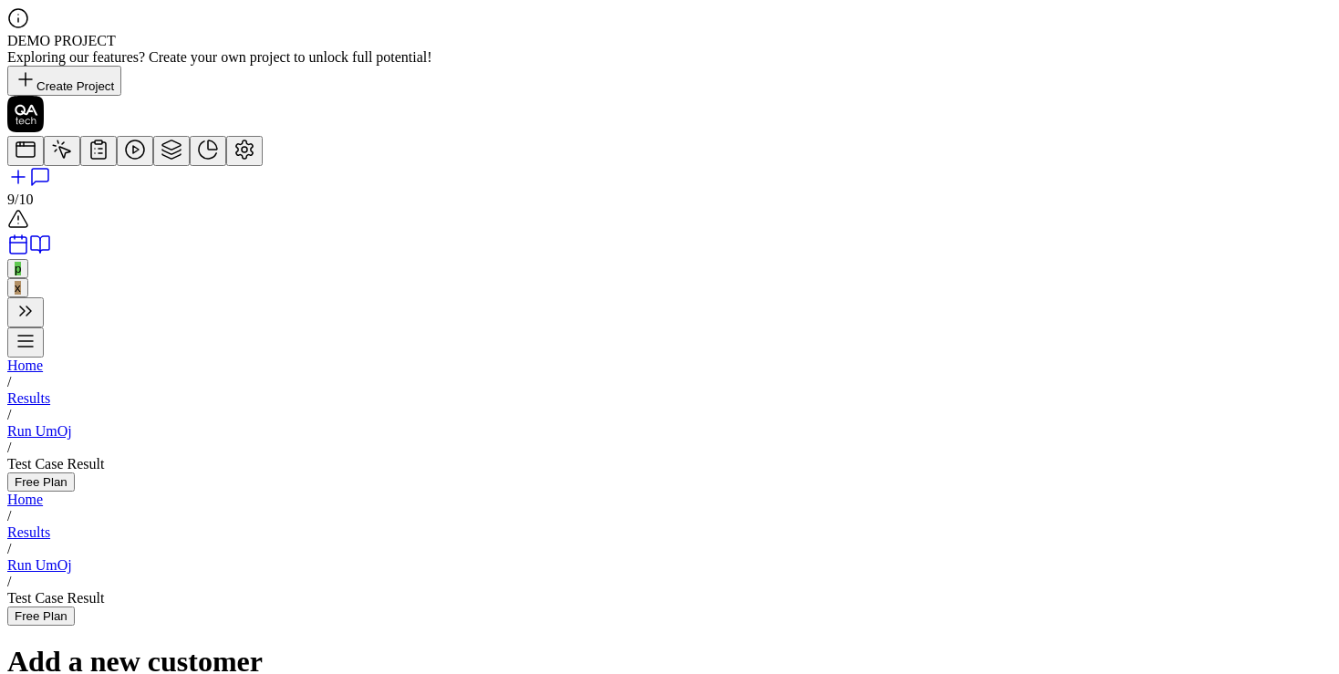
drag, startPoint x: 860, startPoint y: 424, endPoint x: 816, endPoint y: 497, distance: 85.6
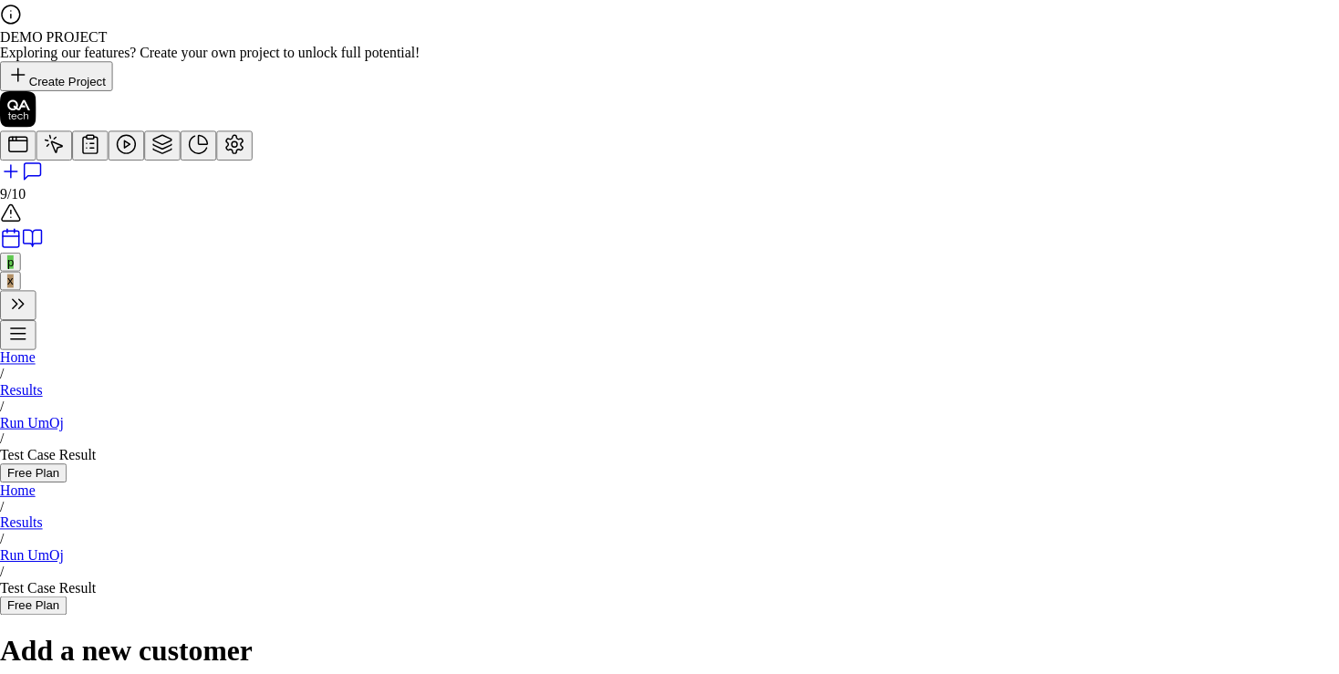
scroll to position [1912, 0]
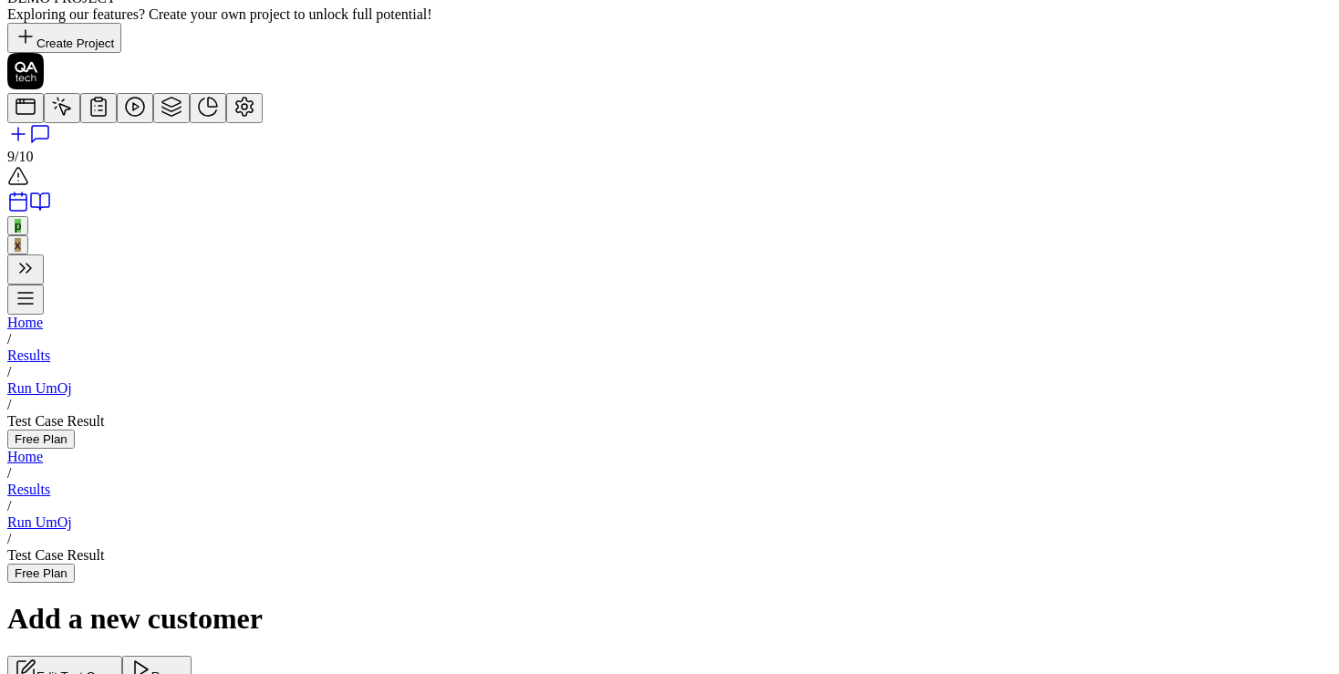
click at [161, 118] on icon at bounding box center [172, 107] width 22 height 22
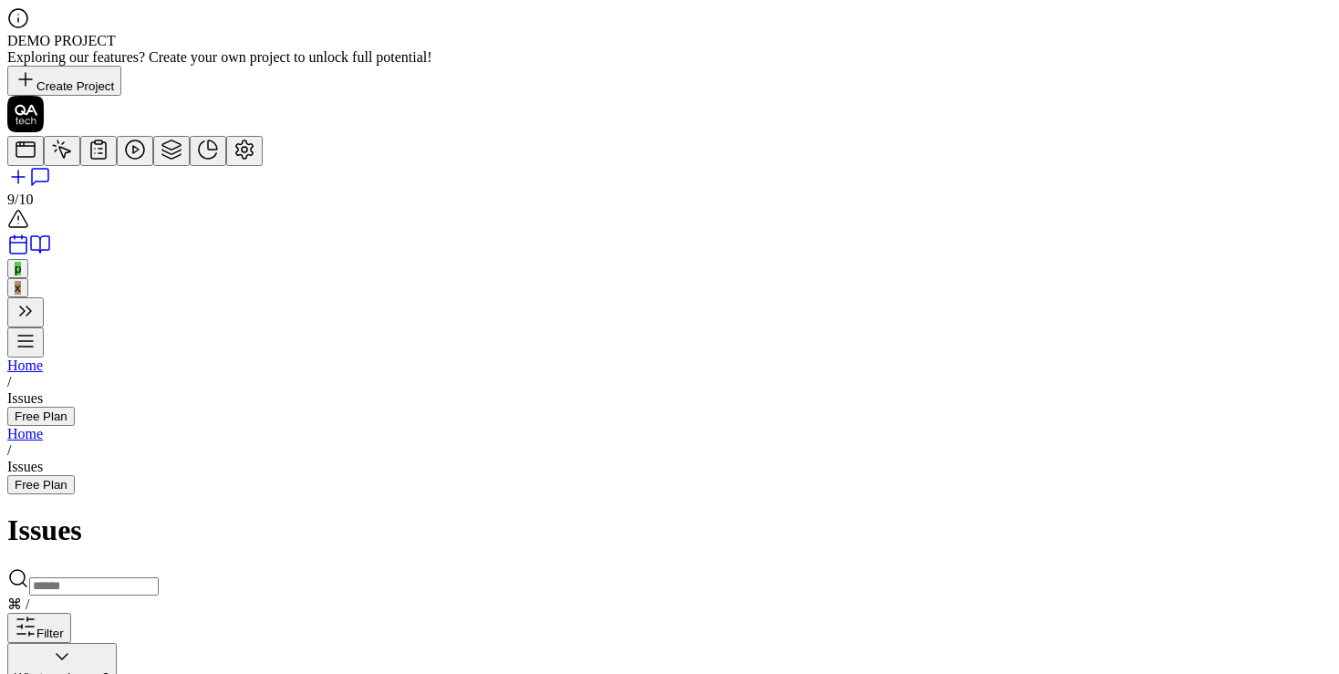
click at [91, 159] on icon at bounding box center [98, 150] width 15 height 16
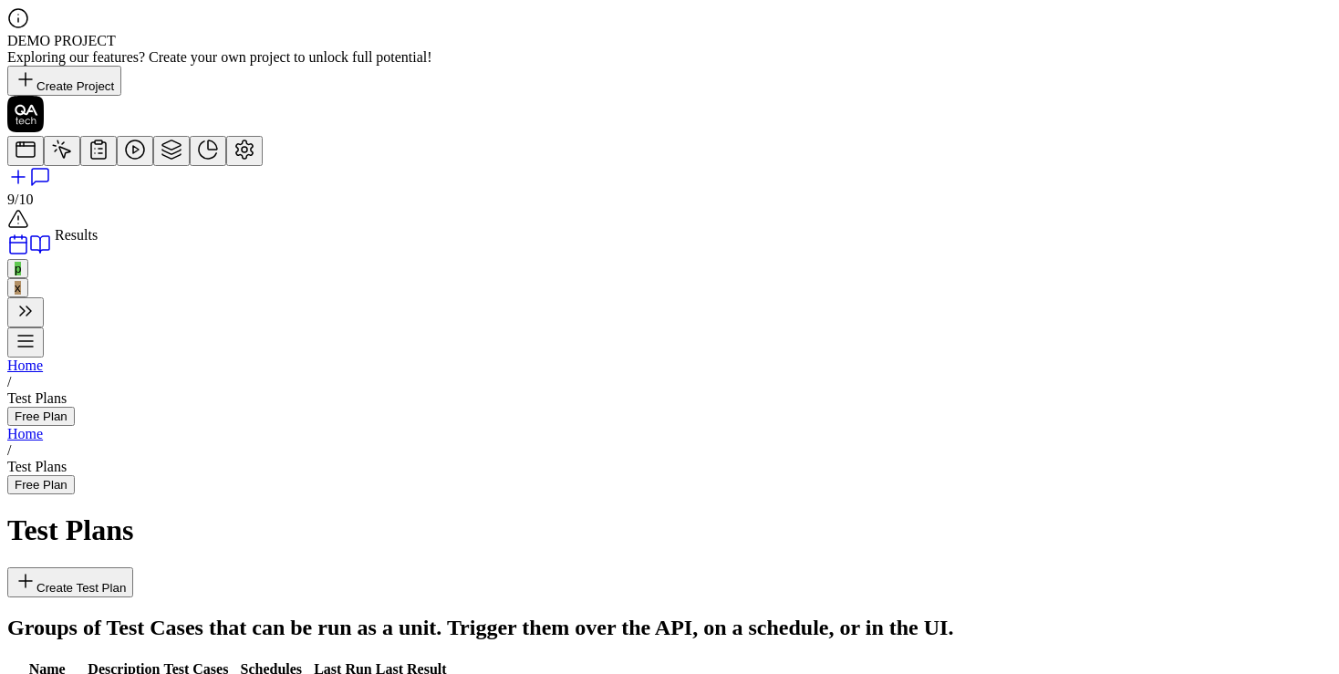
click at [124, 161] on icon at bounding box center [135, 150] width 22 height 22
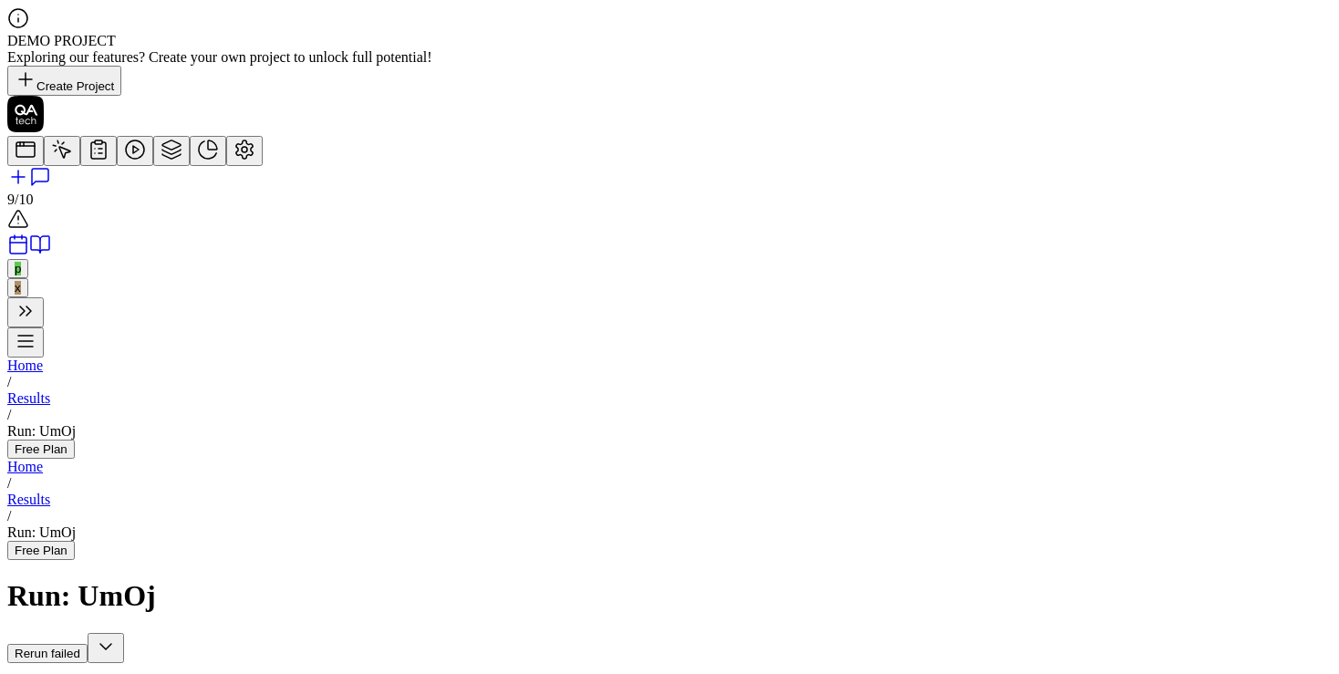
scroll to position [420, 0]
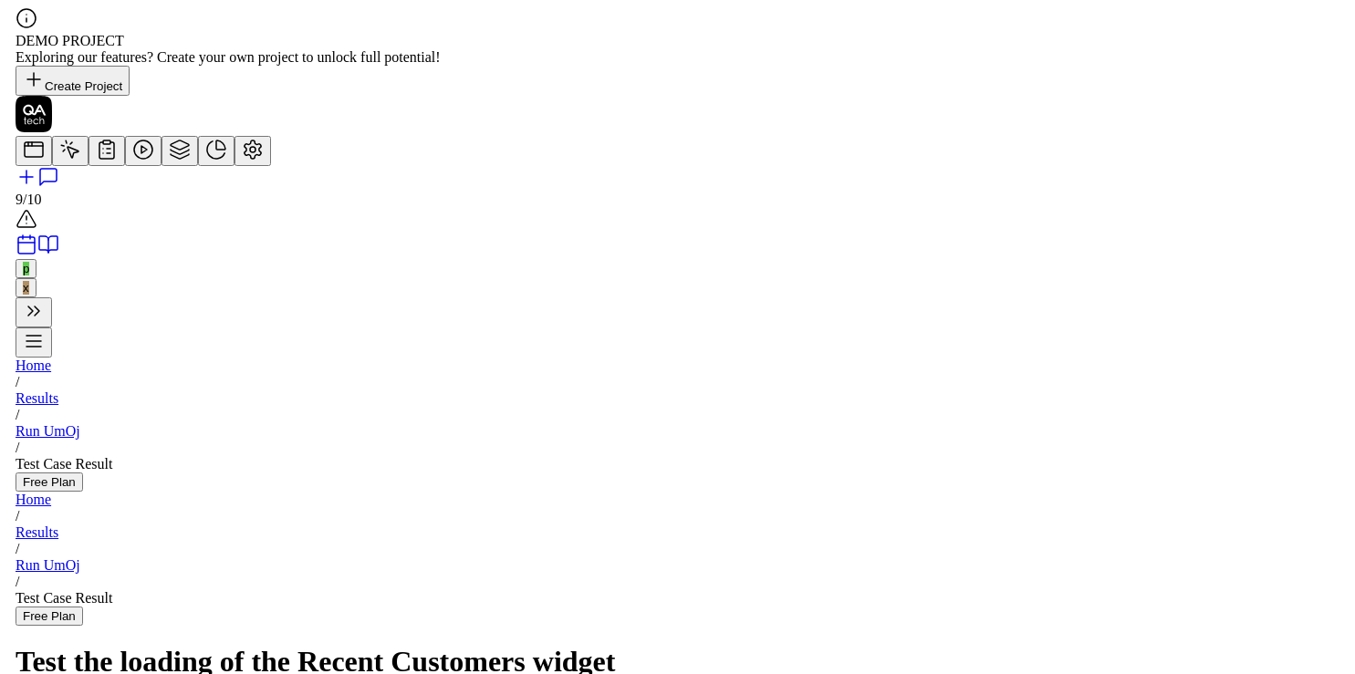
scroll to position [129, 0]
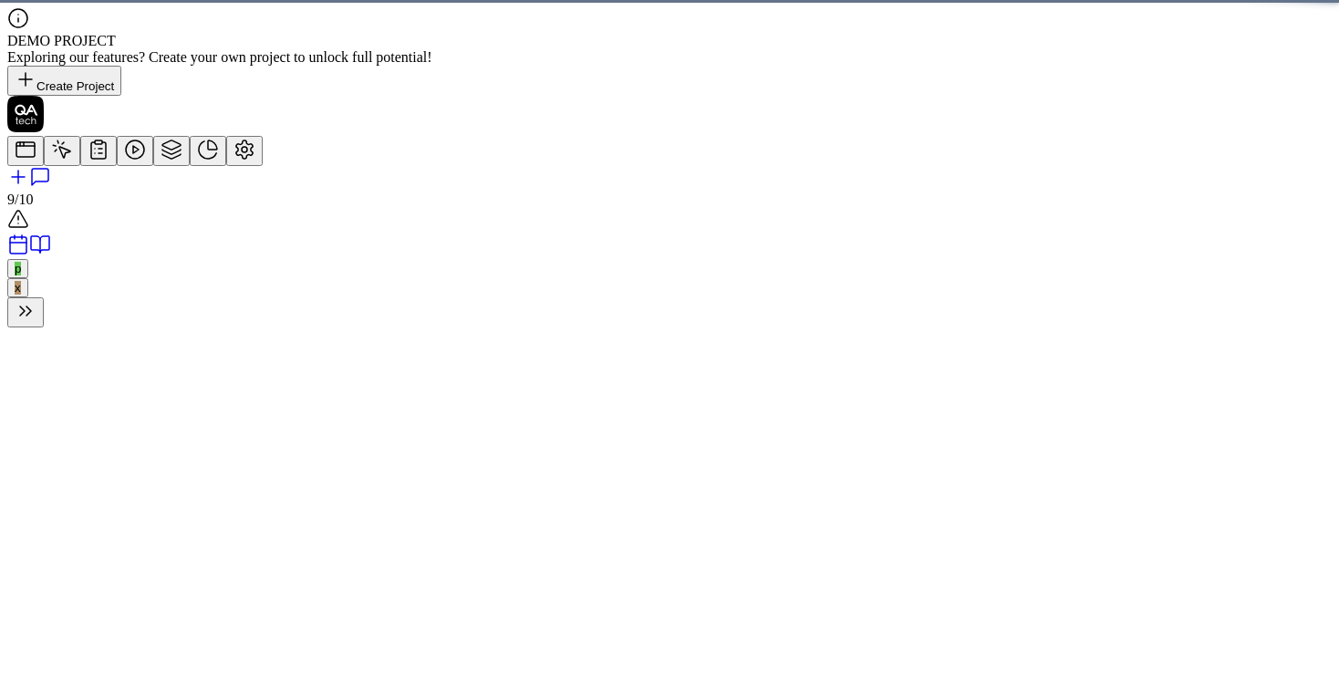
scroll to position [18, 0]
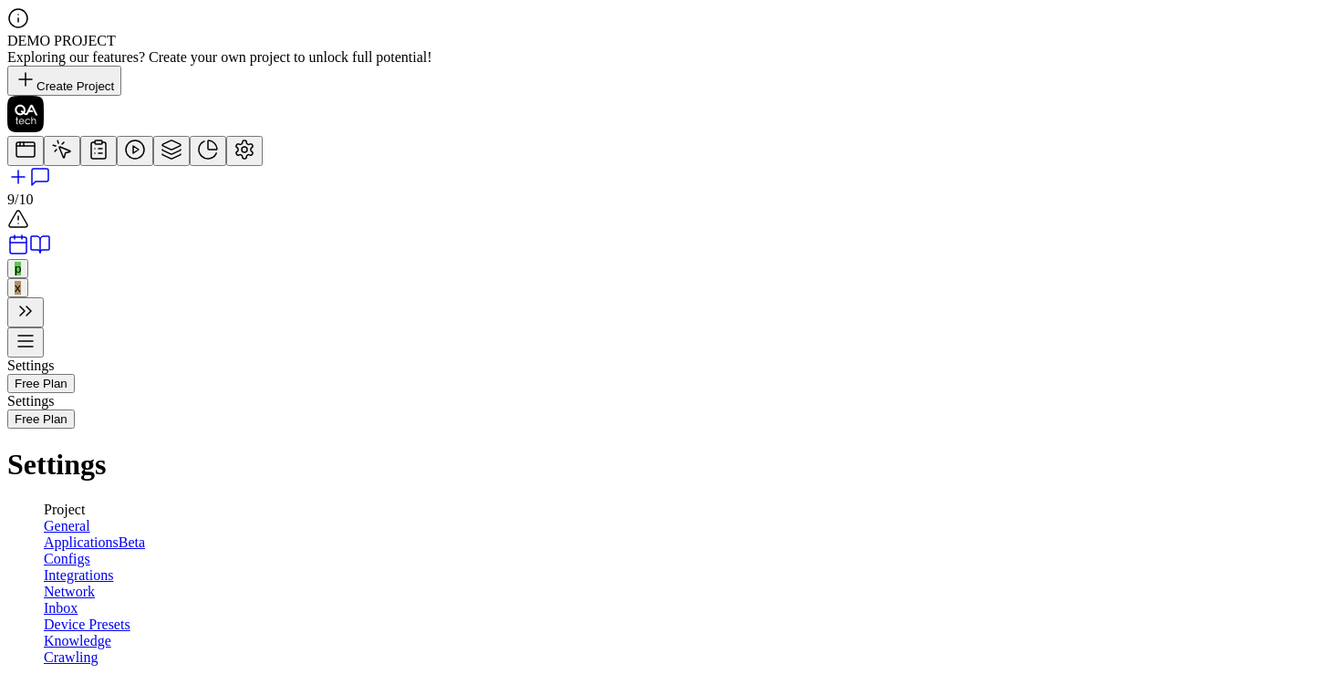
click at [117, 163] on link at bounding box center [135, 156] width 36 height 16
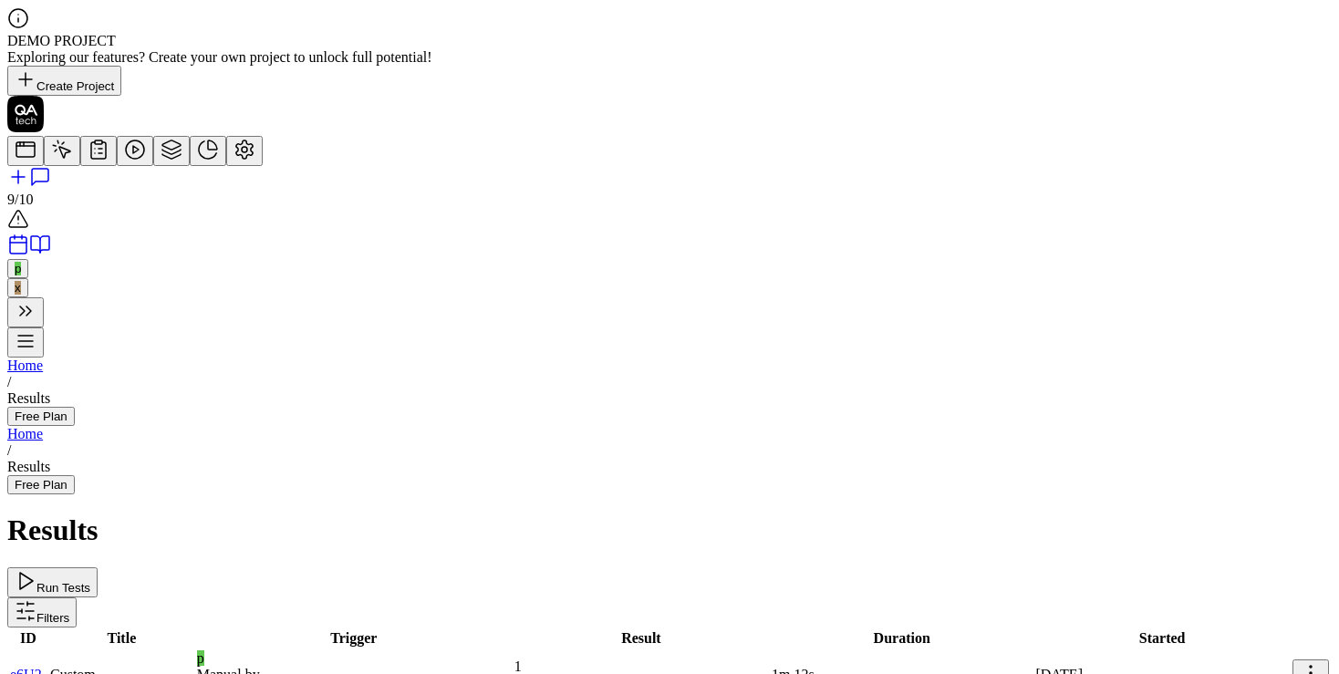
click at [117, 163] on link at bounding box center [135, 156] width 36 height 16
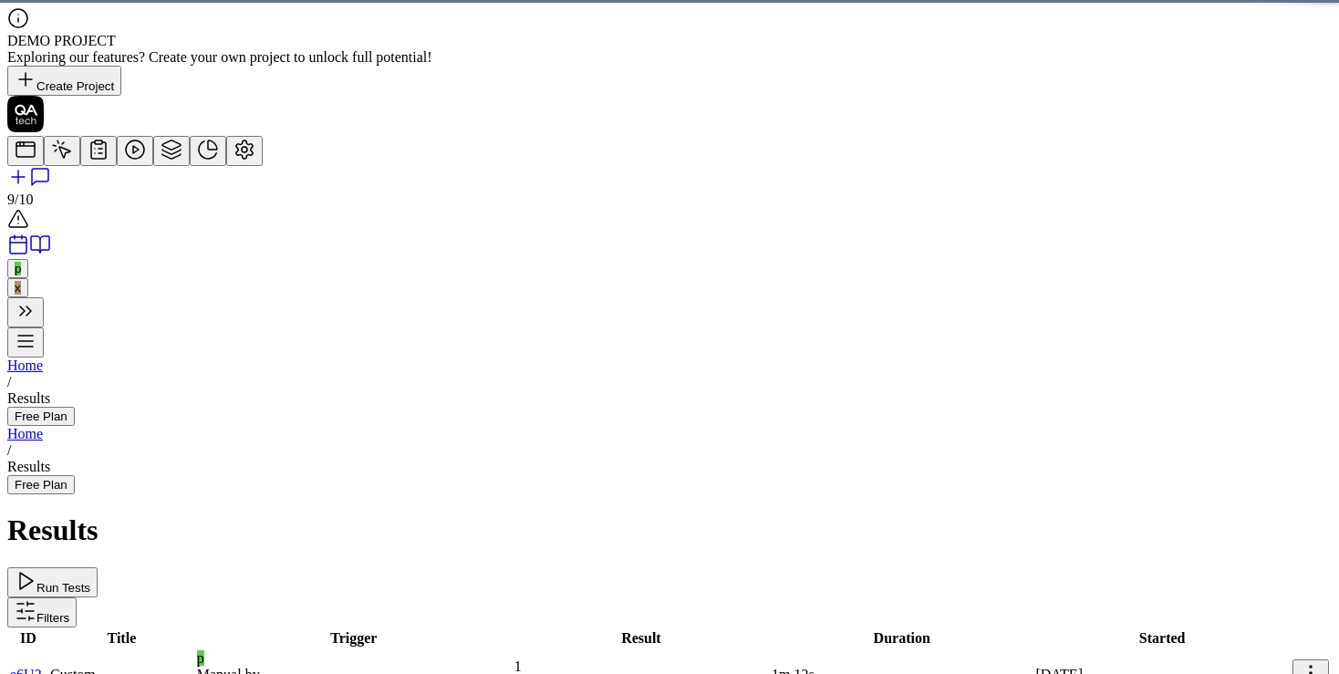
click at [117, 163] on link at bounding box center [135, 156] width 36 height 16
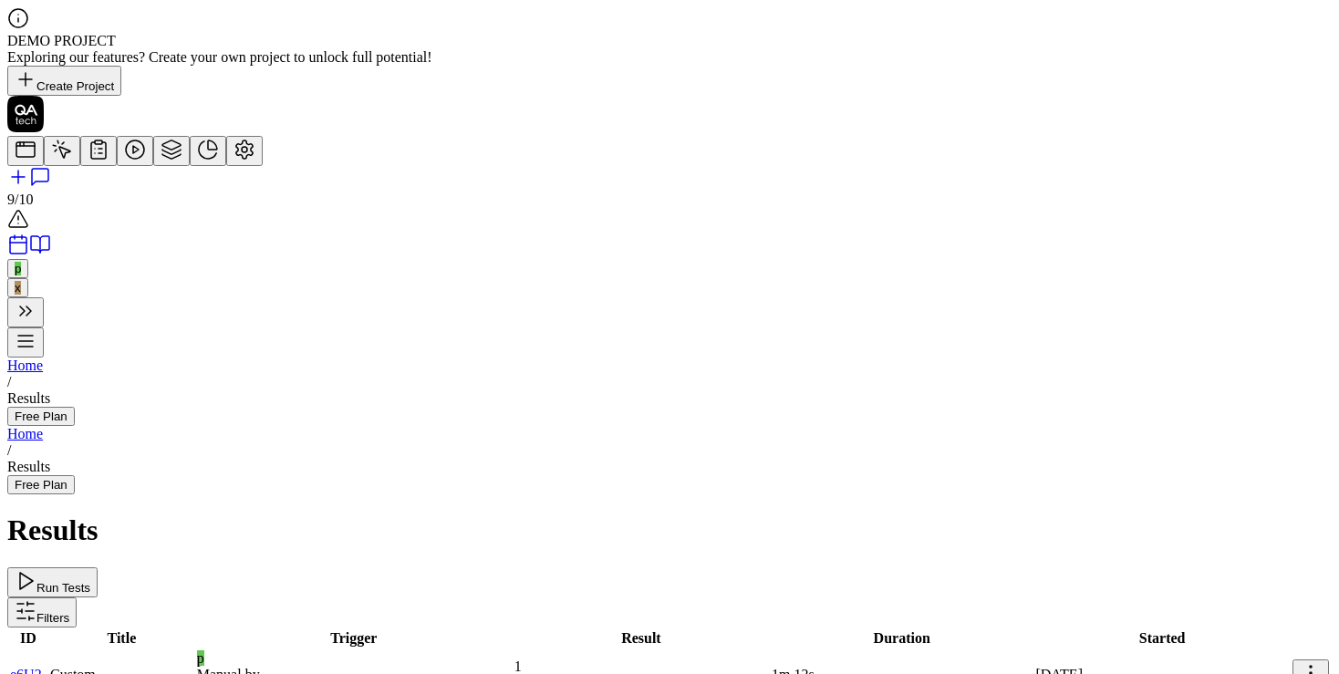
click at [88, 161] on icon at bounding box center [99, 150] width 22 height 22
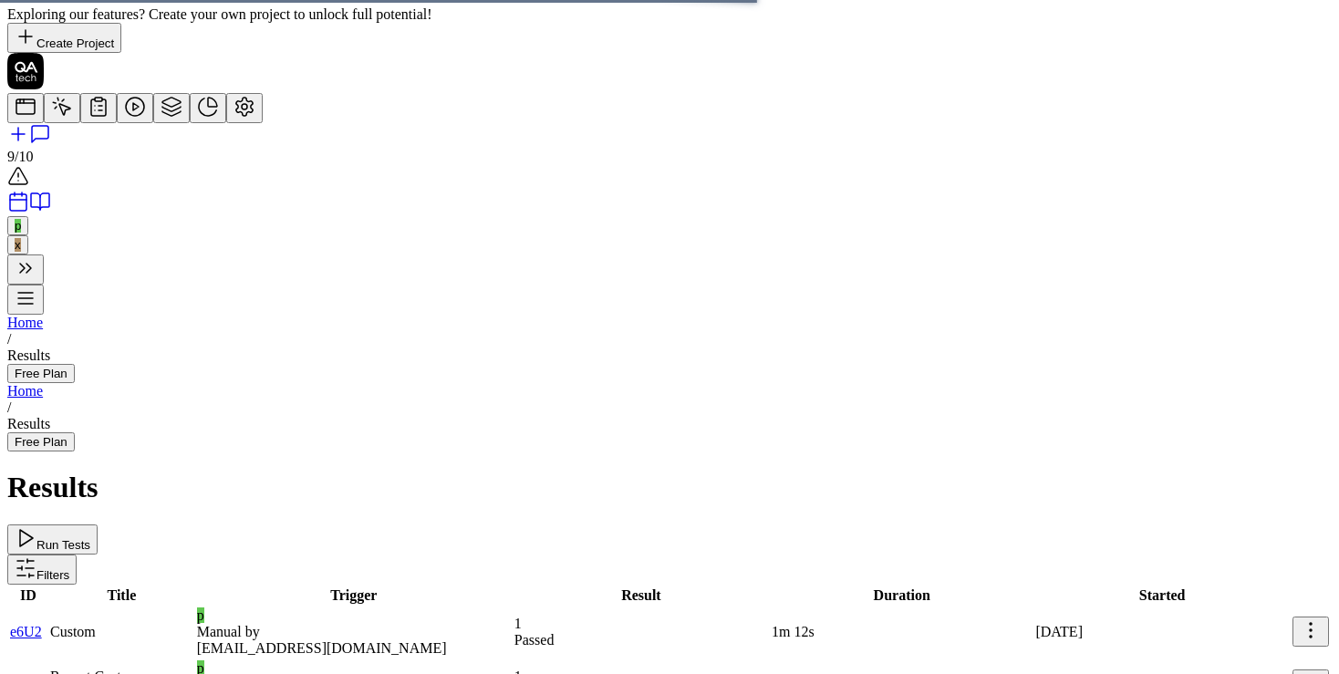
click at [21, 252] on span "x" at bounding box center [18, 245] width 6 height 14
click at [24, 279] on icon at bounding box center [26, 268] width 22 height 22
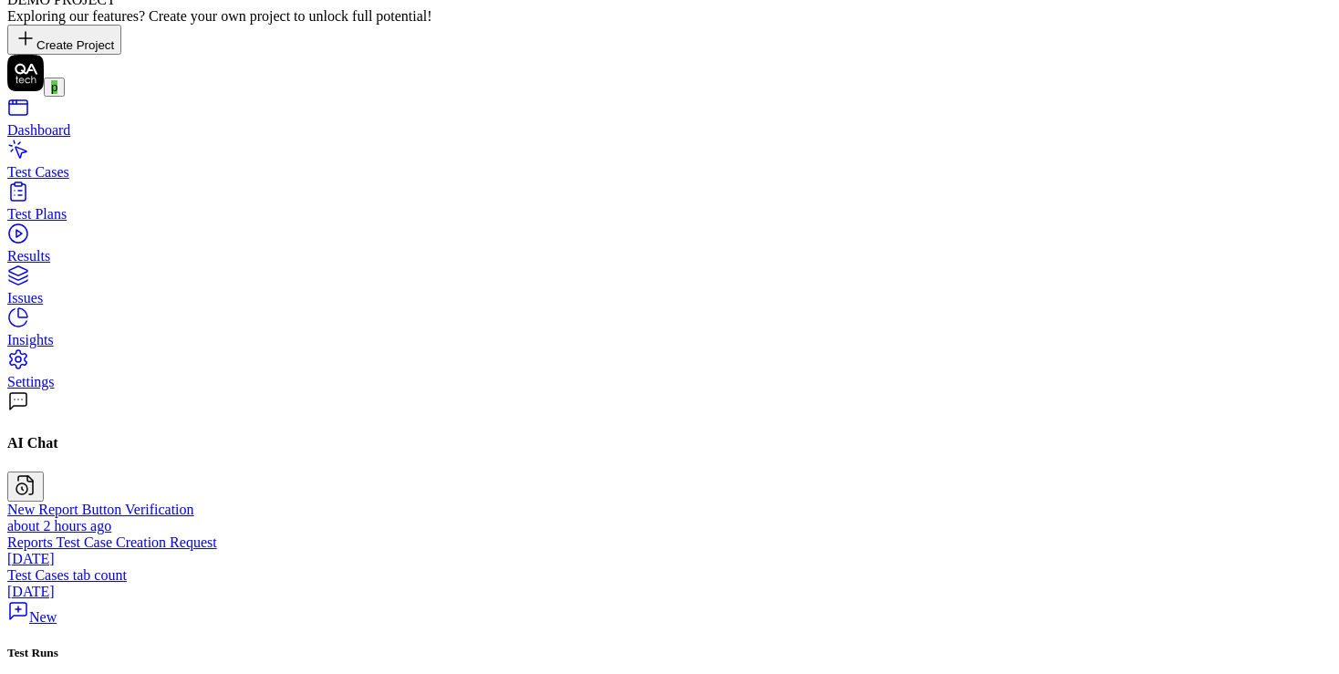
scroll to position [43, 0]
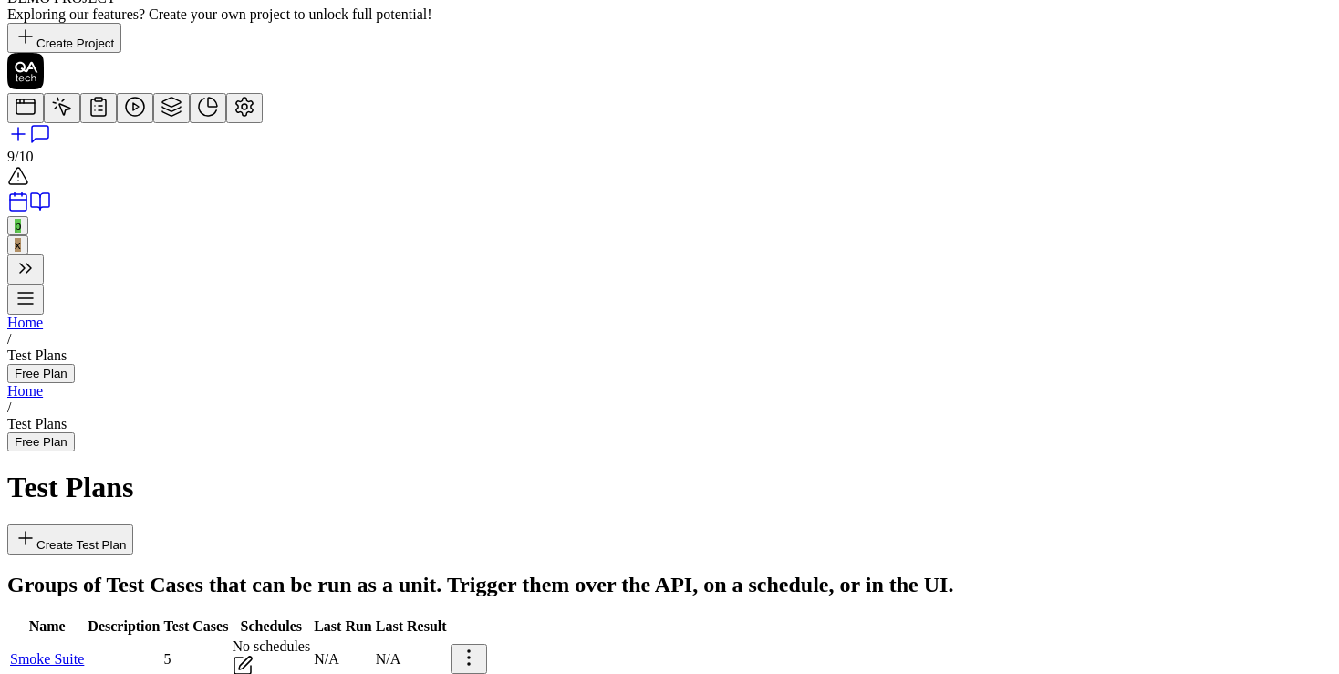
click at [26, 211] on rect at bounding box center [18, 202] width 16 height 16
click at [124, 118] on icon at bounding box center [135, 107] width 22 height 22
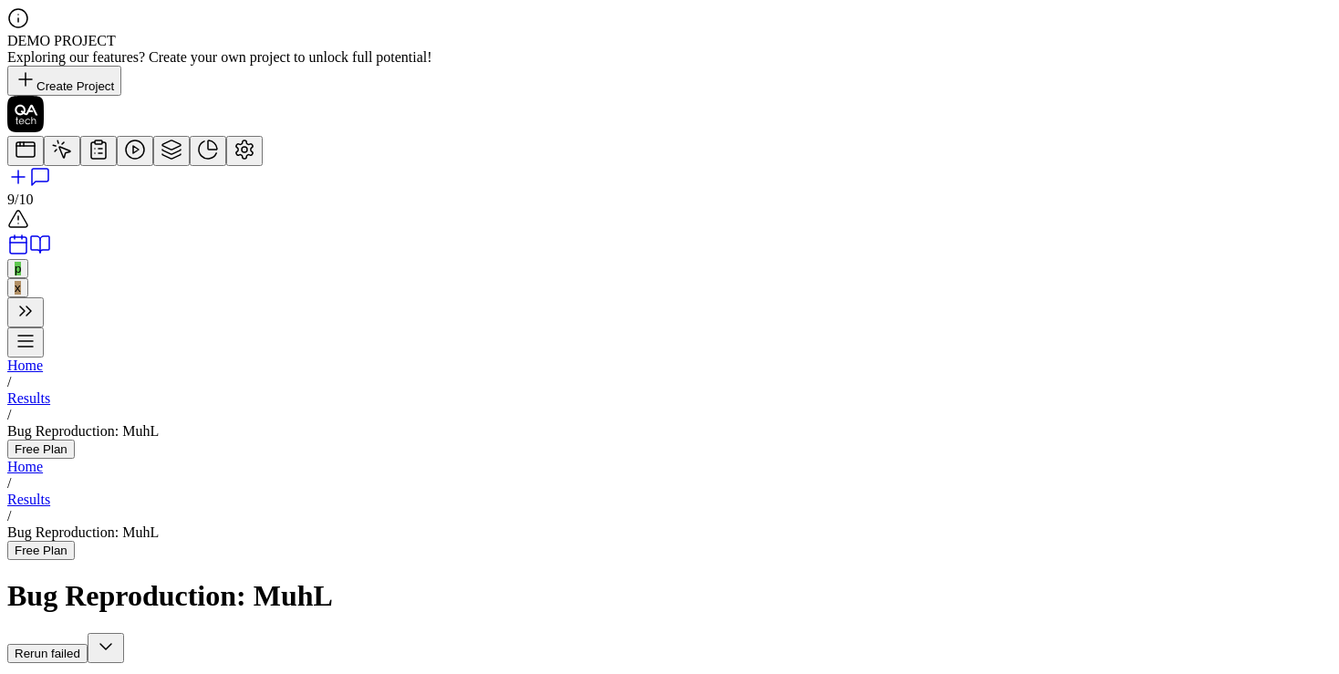
scroll to position [142, 0]
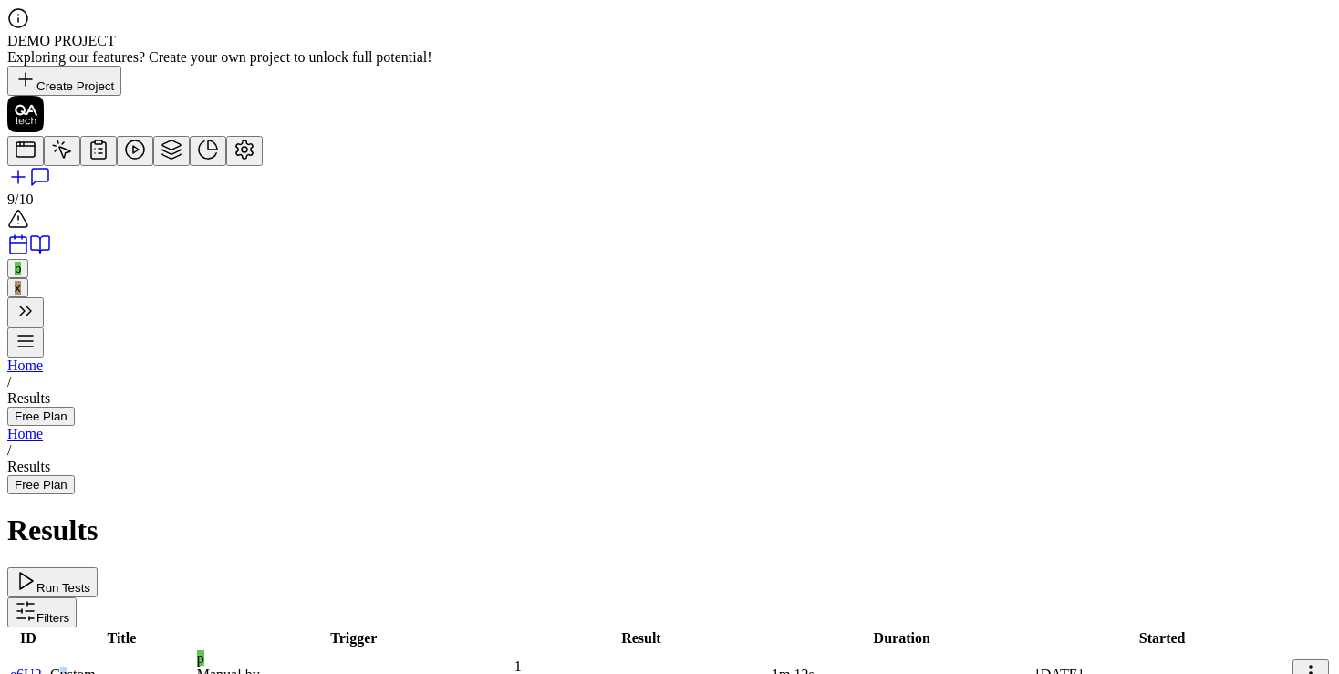
click at [96, 667] on span "Custom" at bounding box center [73, 675] width 46 height 16
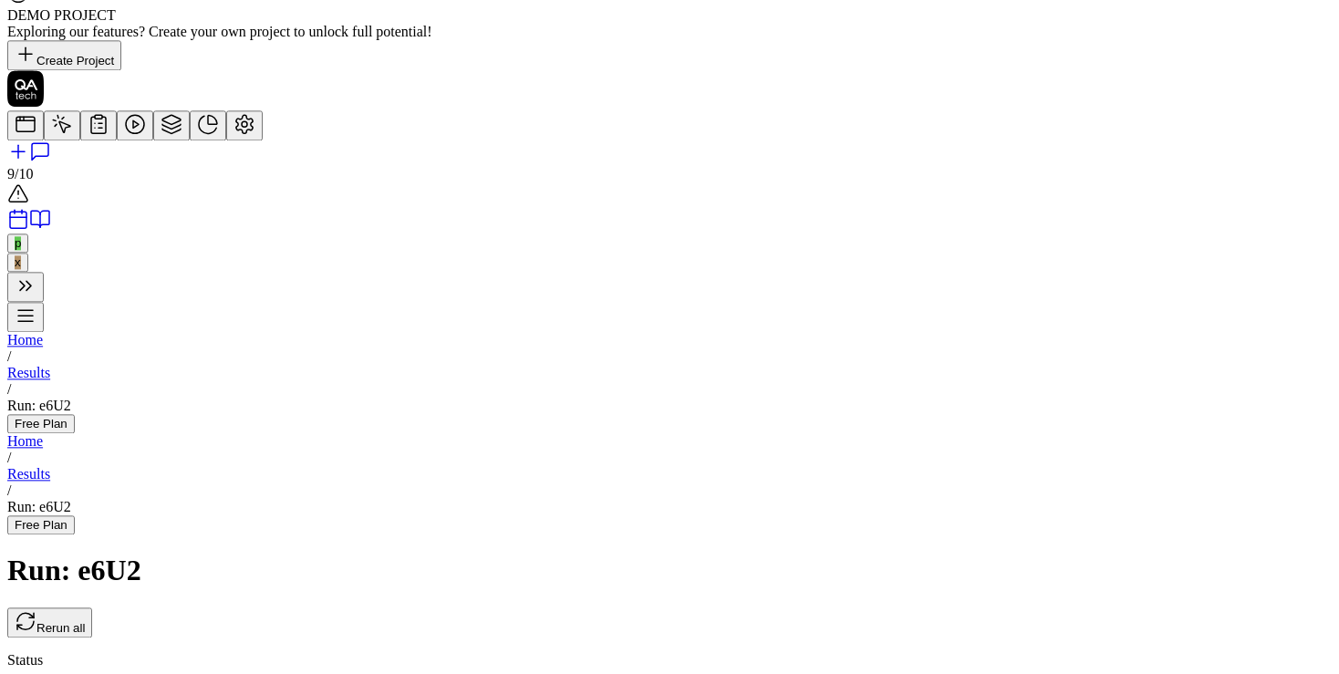
scroll to position [43, 0]
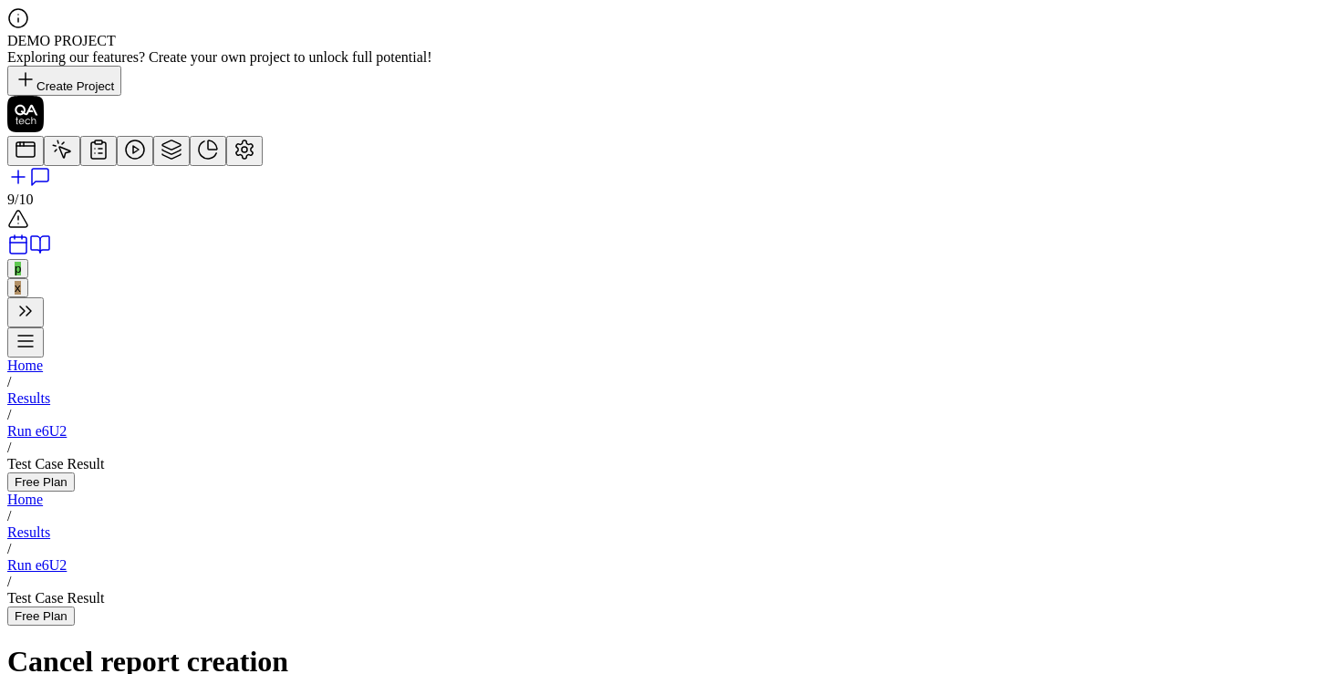
scroll to position [394, 0]
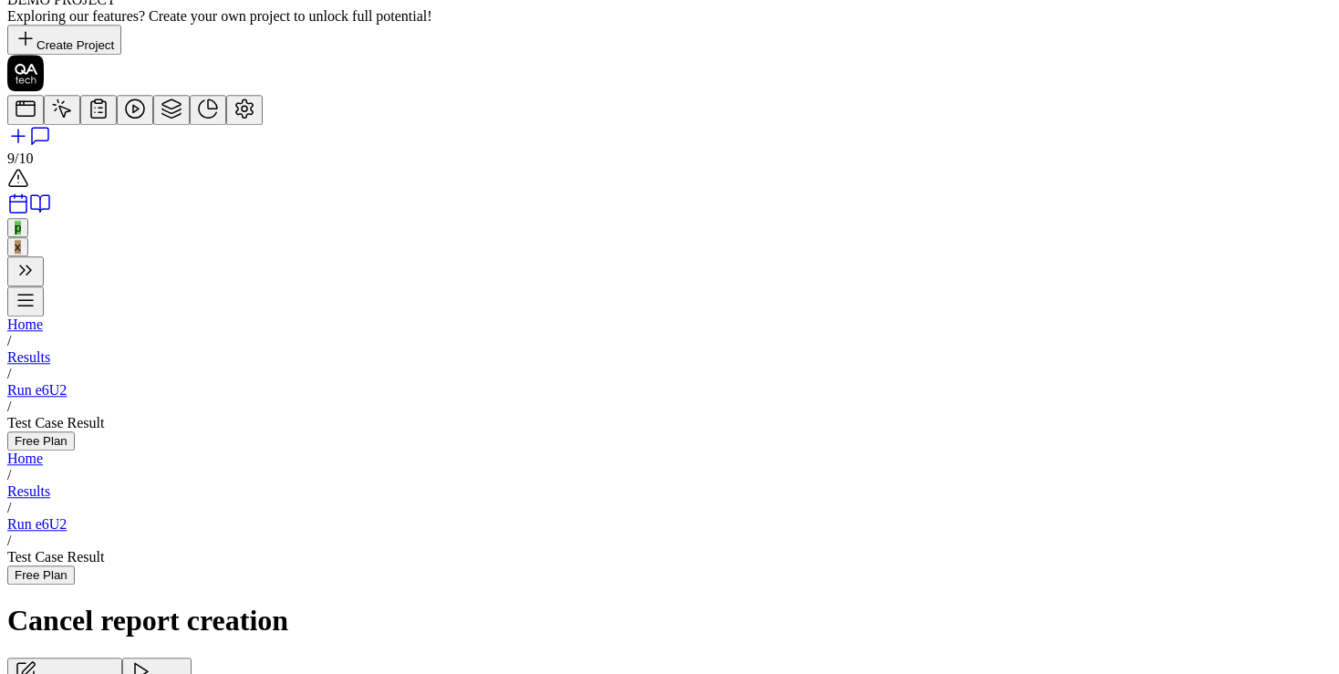
scroll to position [43, 0]
